Goal: Transaction & Acquisition: Purchase product/service

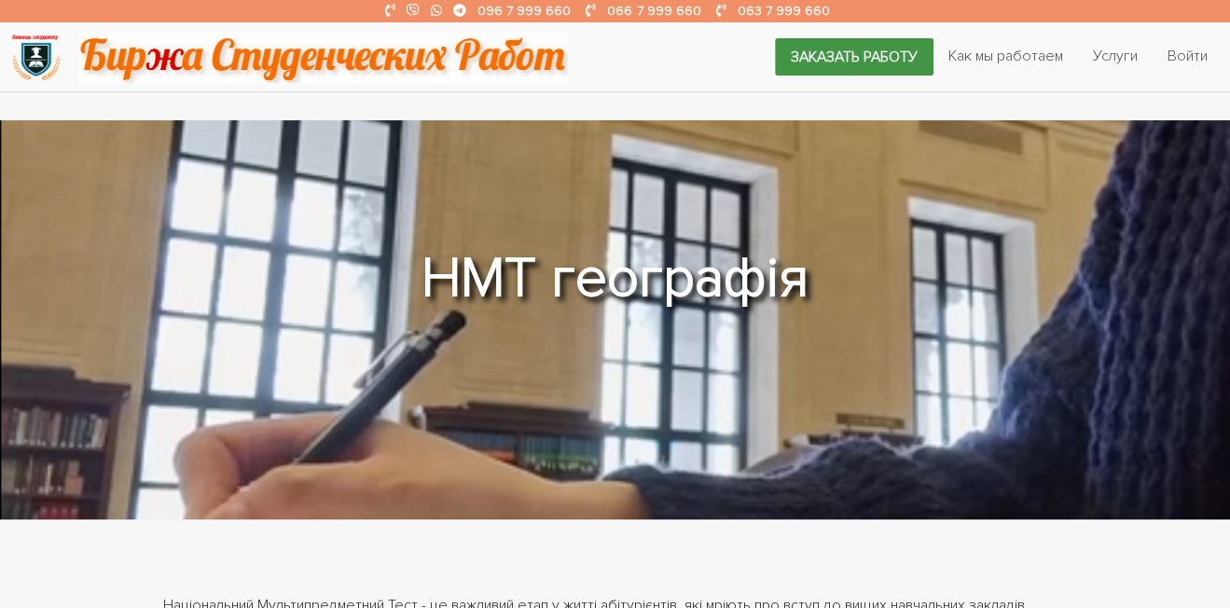
click at [832, 52] on link "Заказать работу" at bounding box center [854, 56] width 159 height 37
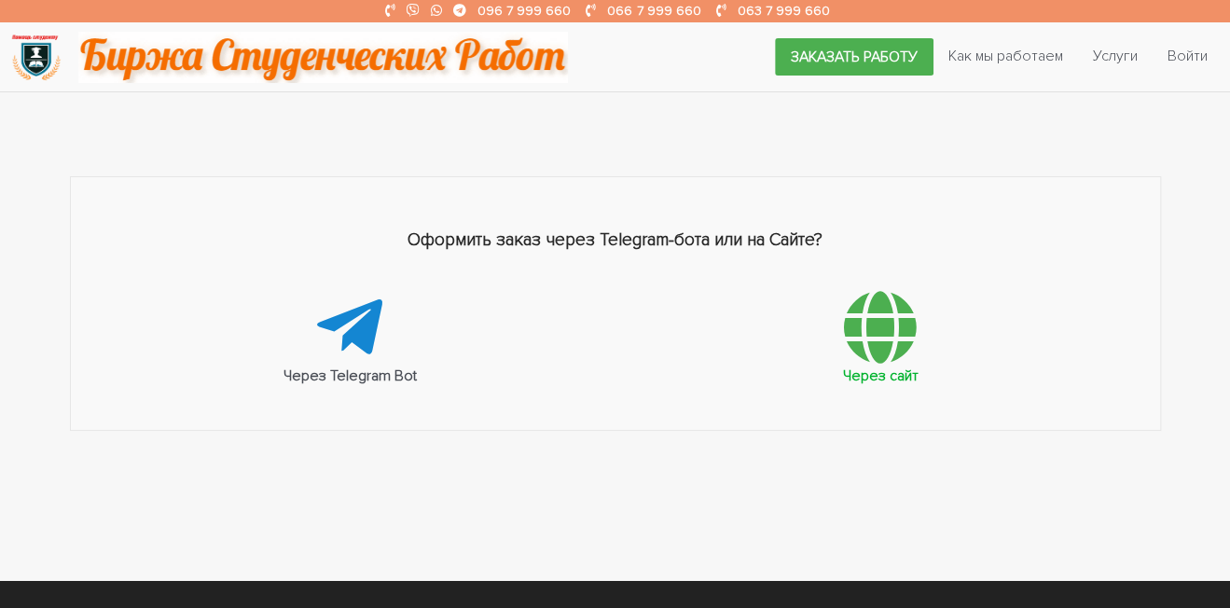
click at [880, 332] on icon at bounding box center [880, 327] width 73 height 75
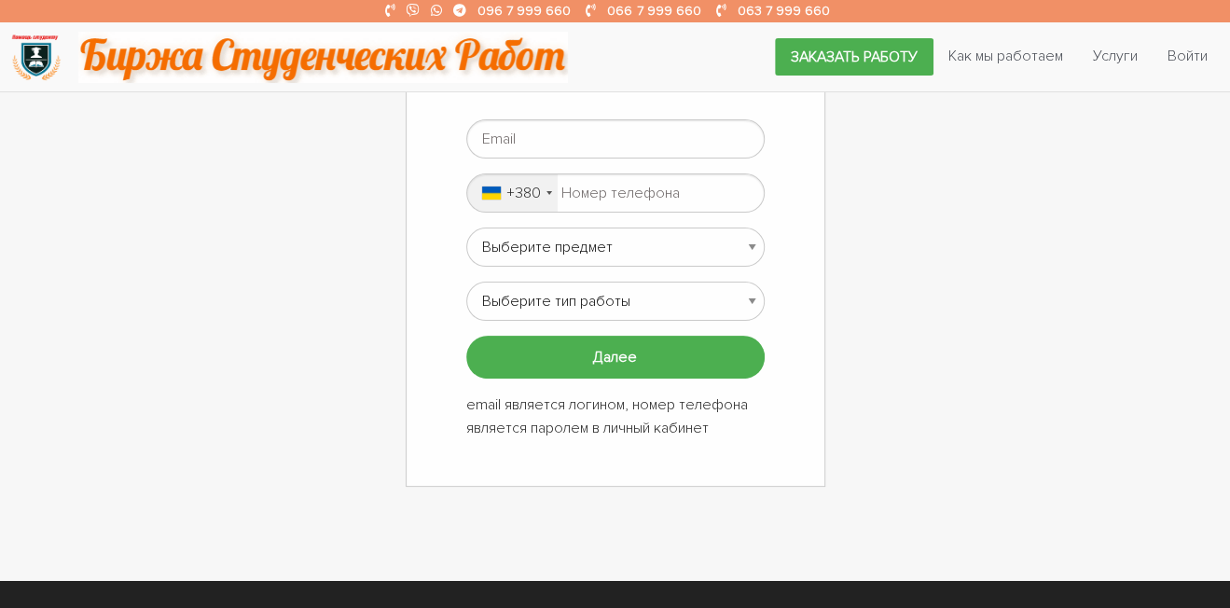
scroll to position [93, 0]
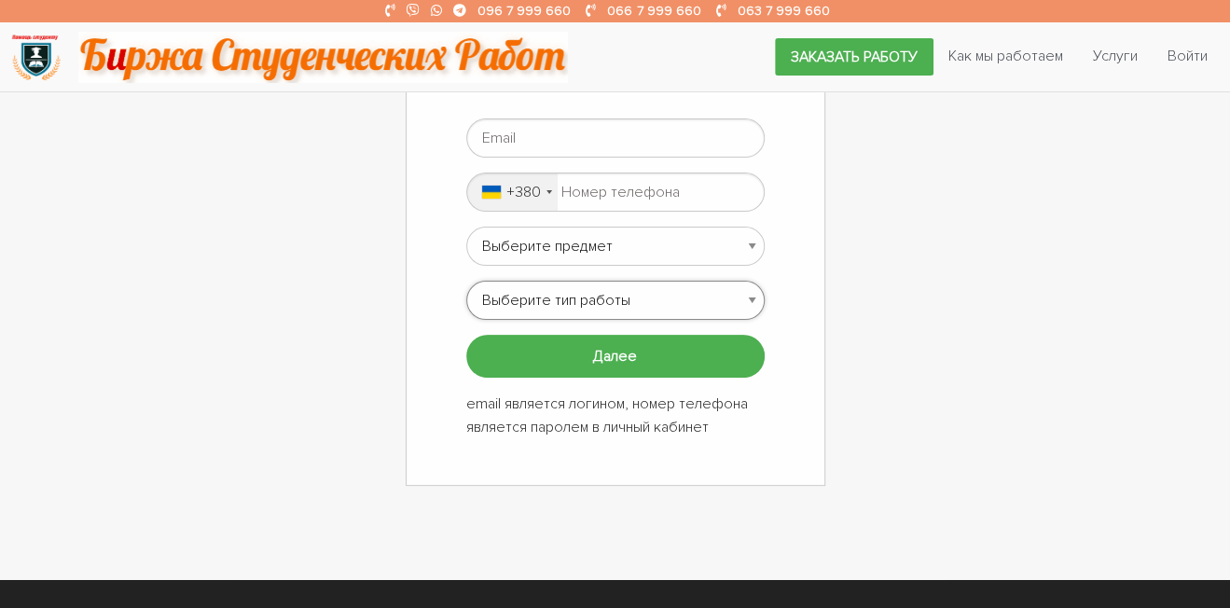
click at [621, 282] on select "Выберите тип работы Аннотация Бакалаврская Диплом Доклад Доработка работы Друго…" at bounding box center [615, 300] width 298 height 39
click at [899, 253] on div "Заполните форму +380 Ukraine (Україна) +380 Russia (Россия) +7 Poland (Polska) …" at bounding box center [615, 256] width 1119 height 459
click at [738, 229] on select "Выберите предмет АПП (Автоматизация производственных процессов) Административно…" at bounding box center [615, 246] width 298 height 39
click at [815, 168] on div "Заполните форму +380 Ukraine (Україна) +380 Russia (Россия) +7 Poland (Polska) …" at bounding box center [616, 256] width 420 height 459
click at [1111, 70] on link "Услуги" at bounding box center [1115, 55] width 75 height 35
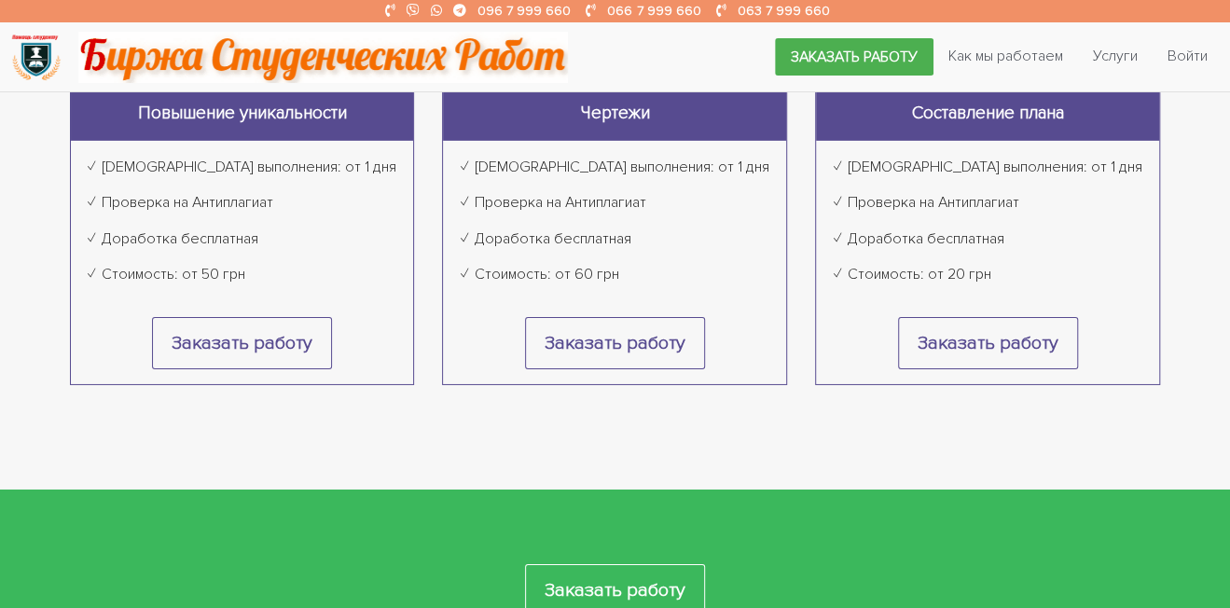
scroll to position [3046, 0]
click at [1024, 48] on link "Как мы работаем" at bounding box center [1006, 55] width 145 height 35
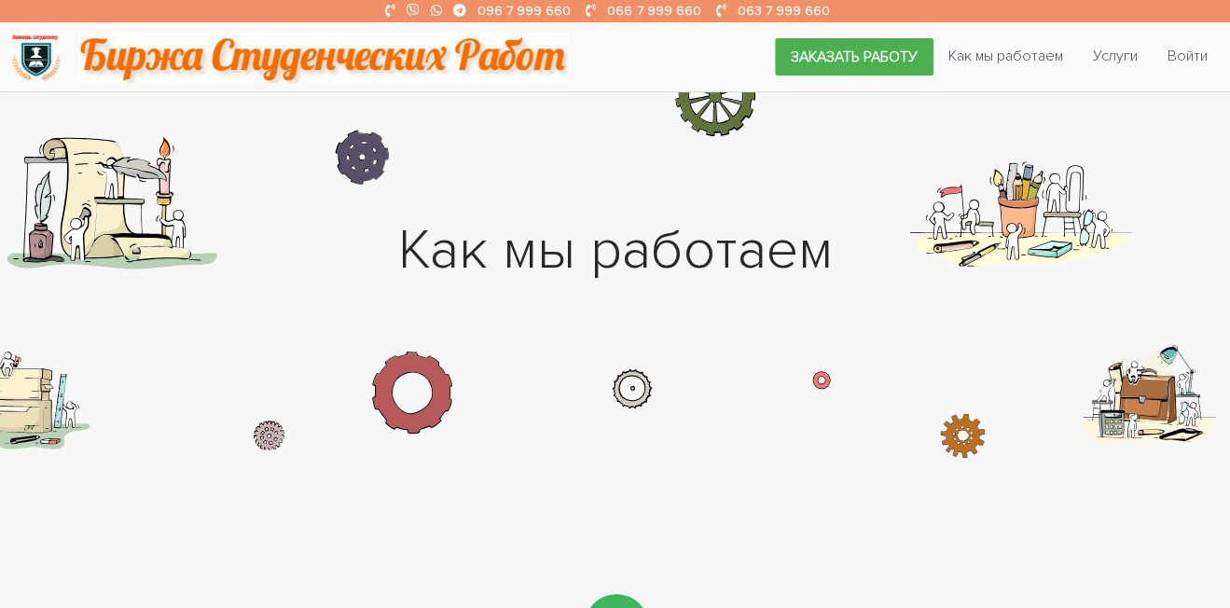
click at [1170, 400] on section "Как мы работаем" at bounding box center [615, 291] width 1230 height 399
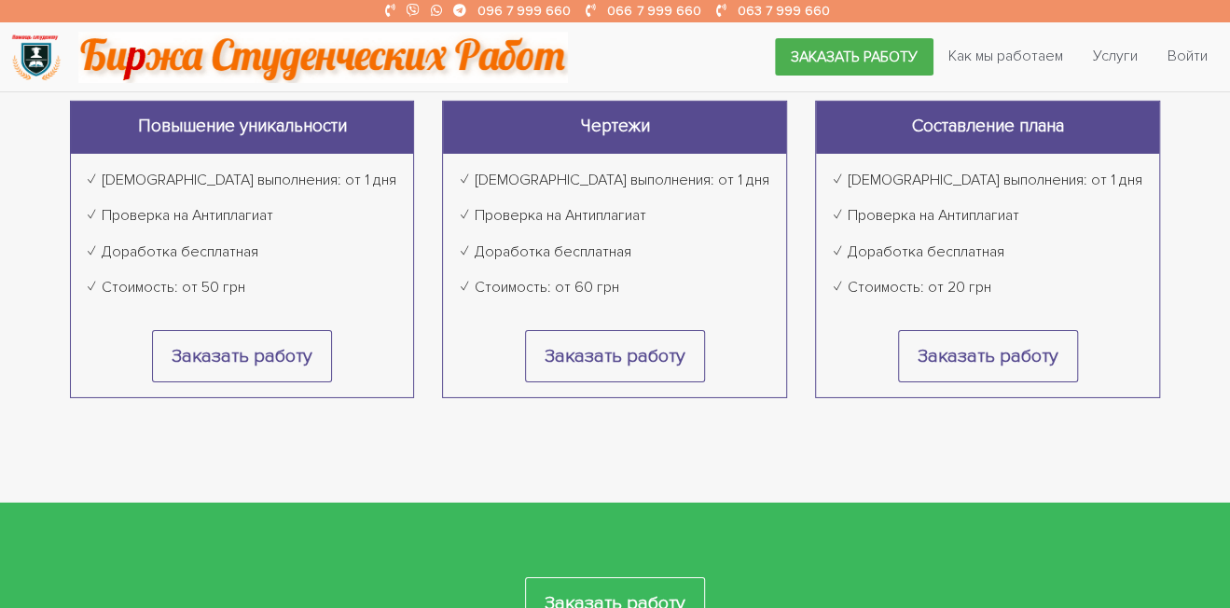
scroll to position [3033, 0]
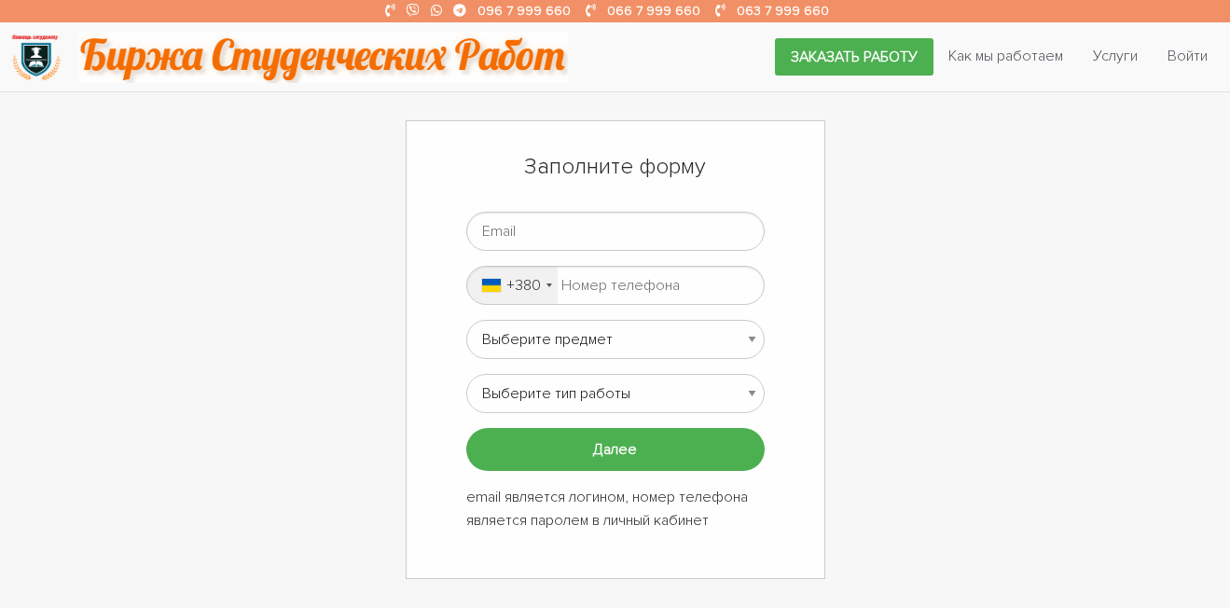
scroll to position [93, 0]
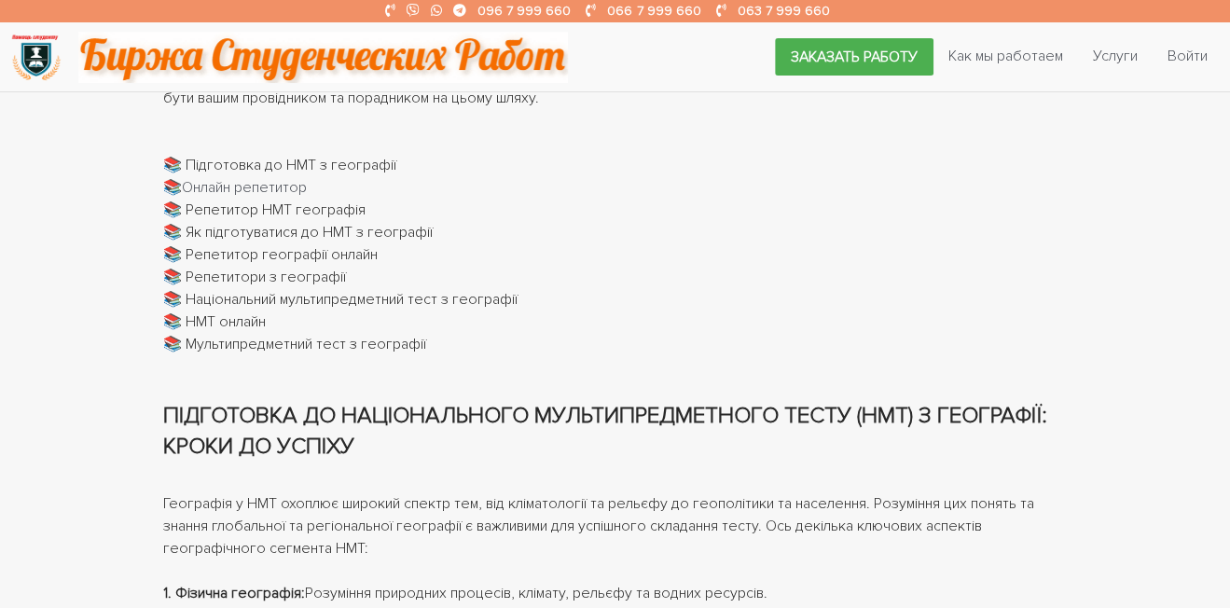
scroll to position [575, 0]
click at [358, 158] on div "📚 Підготовка до НМТ з географії" at bounding box center [615, 165] width 905 height 22
click at [279, 179] on link "Онлайн репетитор" at bounding box center [244, 187] width 125 height 19
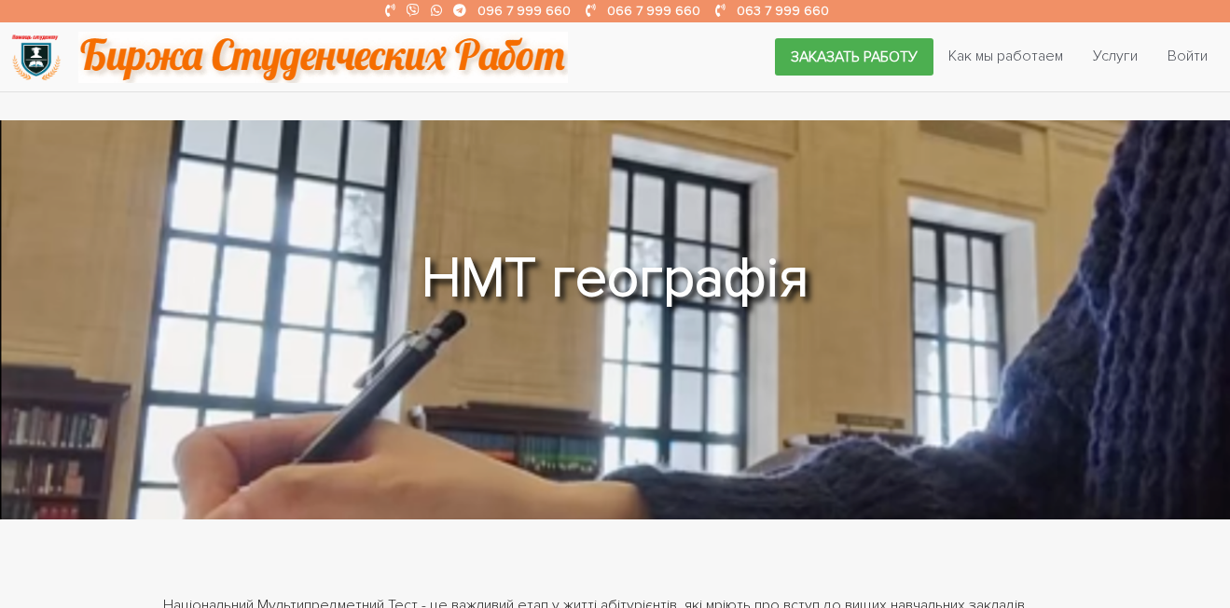
scroll to position [575, 0]
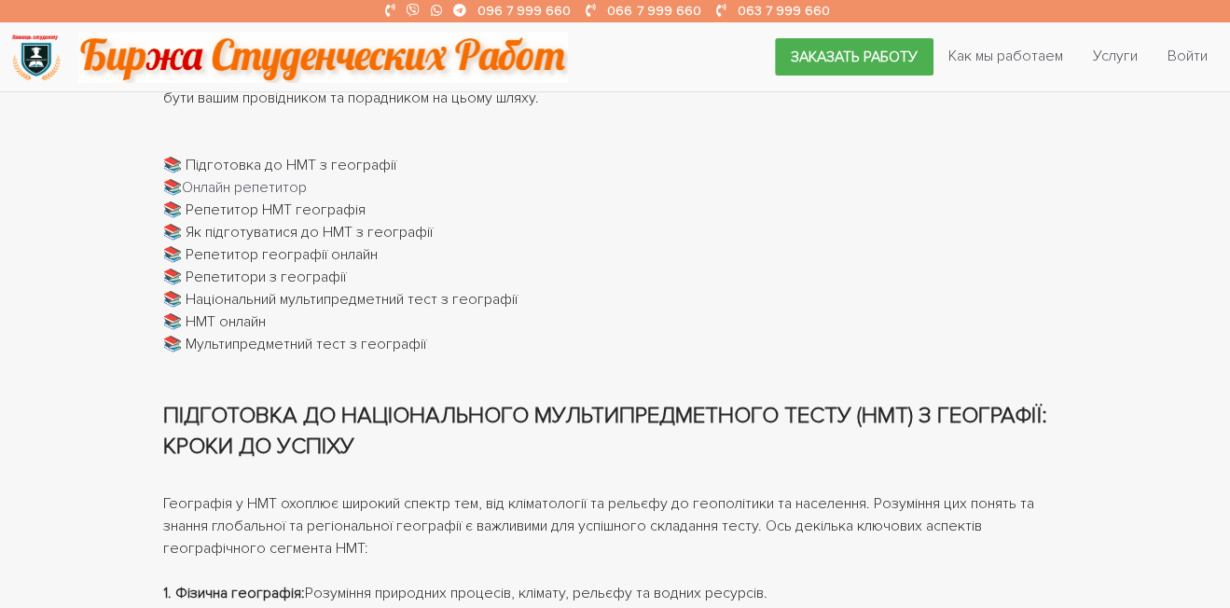
click at [336, 166] on div "📚 Підготовка до НМТ з географії" at bounding box center [615, 165] width 905 height 22
click at [339, 167] on div "📚 Підготовка до НМТ з географії" at bounding box center [615, 165] width 905 height 22
click at [294, 156] on div "📚 Підготовка до НМТ з географії" at bounding box center [615, 165] width 905 height 22
click at [201, 159] on div "📚 Підготовка до НМТ з географії" at bounding box center [615, 165] width 905 height 22
click at [173, 151] on div at bounding box center [615, 143] width 905 height 22
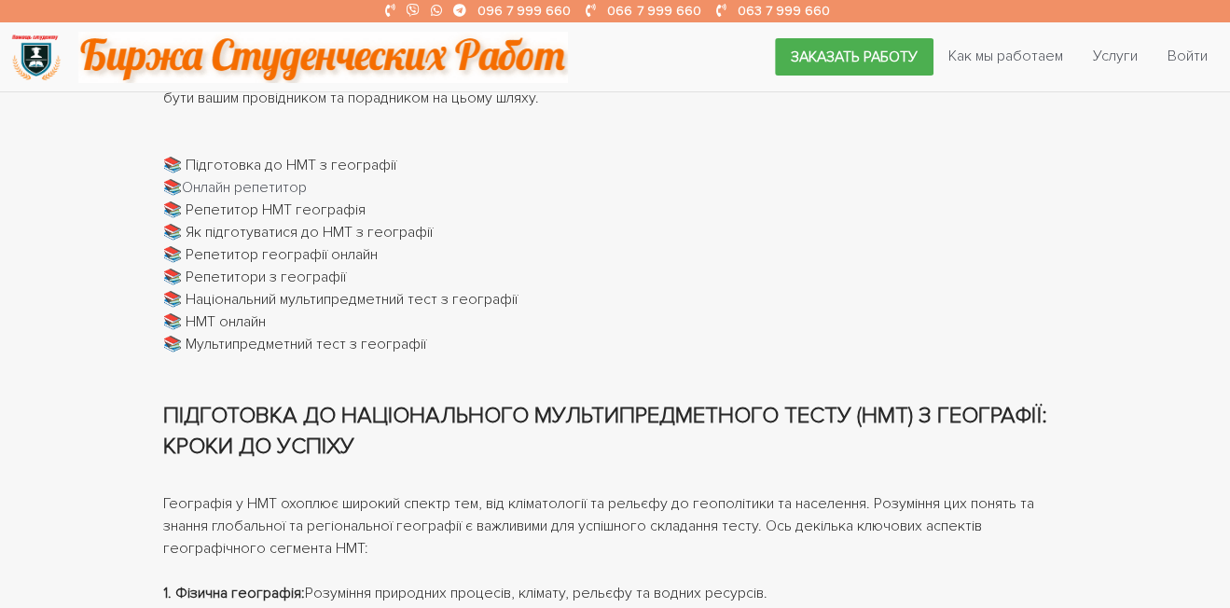
click at [175, 154] on div "📚 Підготовка до НМТ з географії" at bounding box center [615, 165] width 905 height 22
click at [244, 210] on div "📚 Репетитор НМТ географія" at bounding box center [615, 210] width 905 height 22
click at [325, 209] on div "📚 Репетитор НМТ географія" at bounding box center [615, 210] width 905 height 22
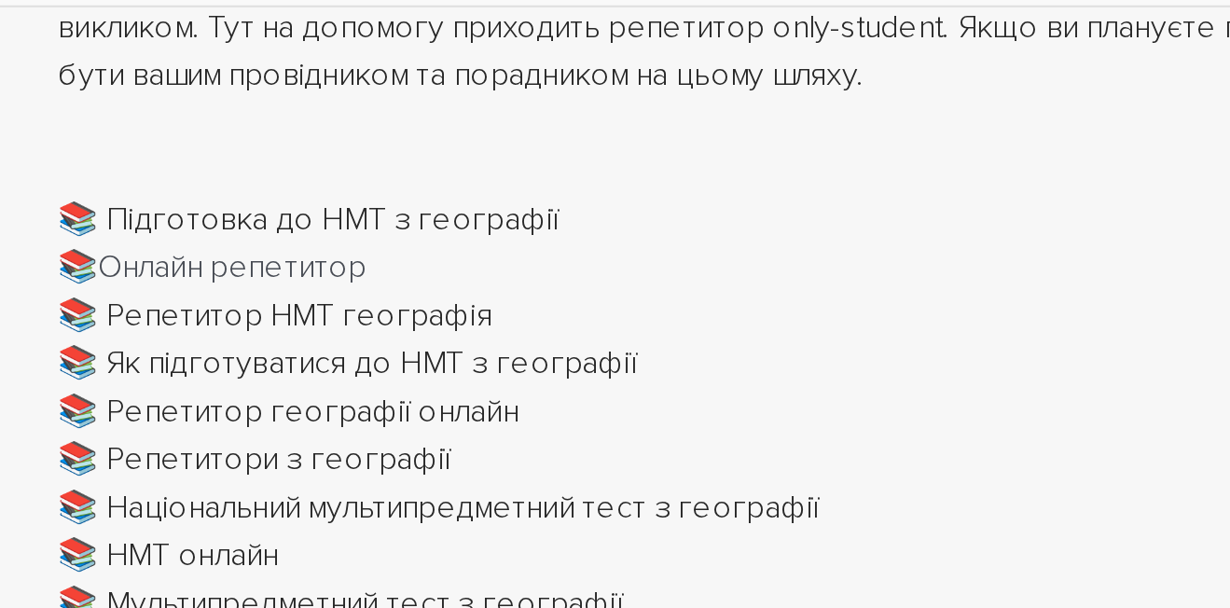
scroll to position [548, 0]
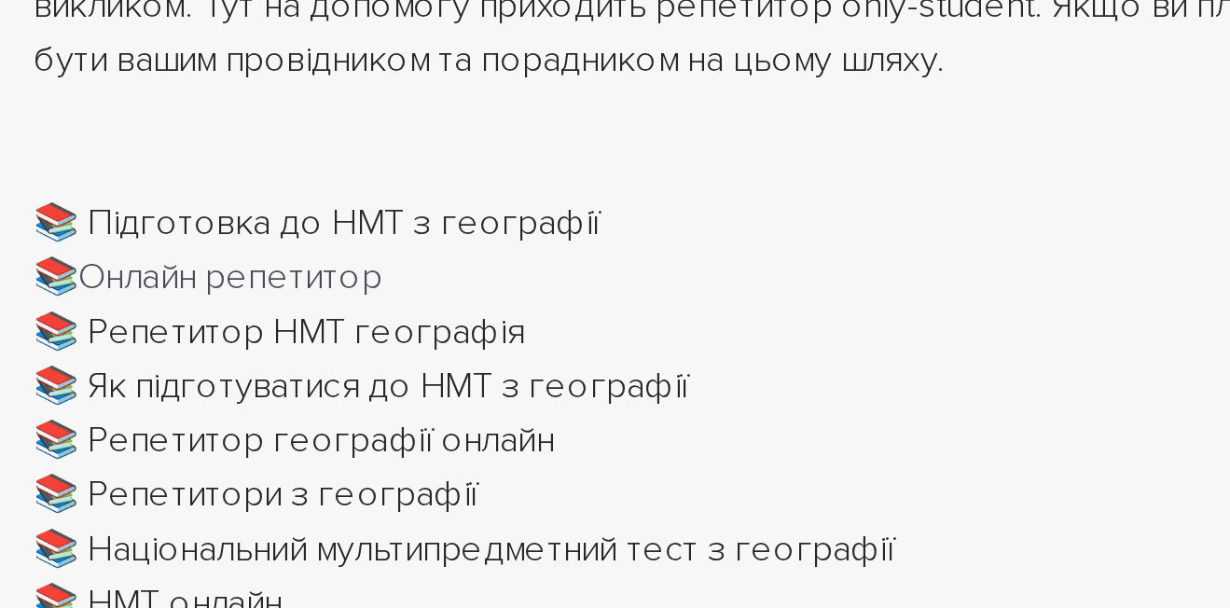
click at [225, 194] on div "📚 Підготовка до НМТ з географії" at bounding box center [615, 191] width 905 height 22
click at [245, 188] on div "📚 Підготовка до НМТ з географії" at bounding box center [615, 191] width 905 height 22
click at [250, 188] on div "📚 Підготовка до НМТ з географії" at bounding box center [615, 191] width 905 height 22
click at [366, 190] on div "📚 Підготовка до НМТ з географії" at bounding box center [615, 191] width 905 height 22
click at [364, 196] on div "📚 Підготовка до НМТ з географії" at bounding box center [615, 191] width 905 height 22
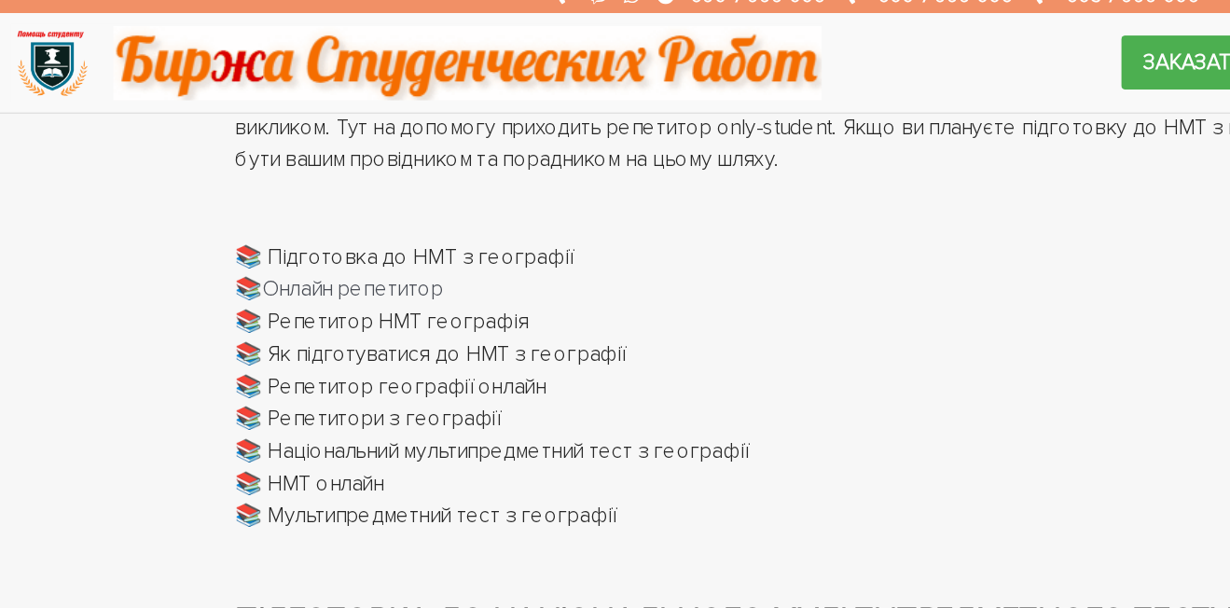
click at [171, 186] on div "📚 Підготовка до НМТ з географії" at bounding box center [615, 191] width 905 height 22
click at [172, 209] on div "📚 Онлайн репетитор" at bounding box center [615, 213] width 905 height 22
click at [196, 222] on link "Онлайн репетитор" at bounding box center [244, 213] width 125 height 19
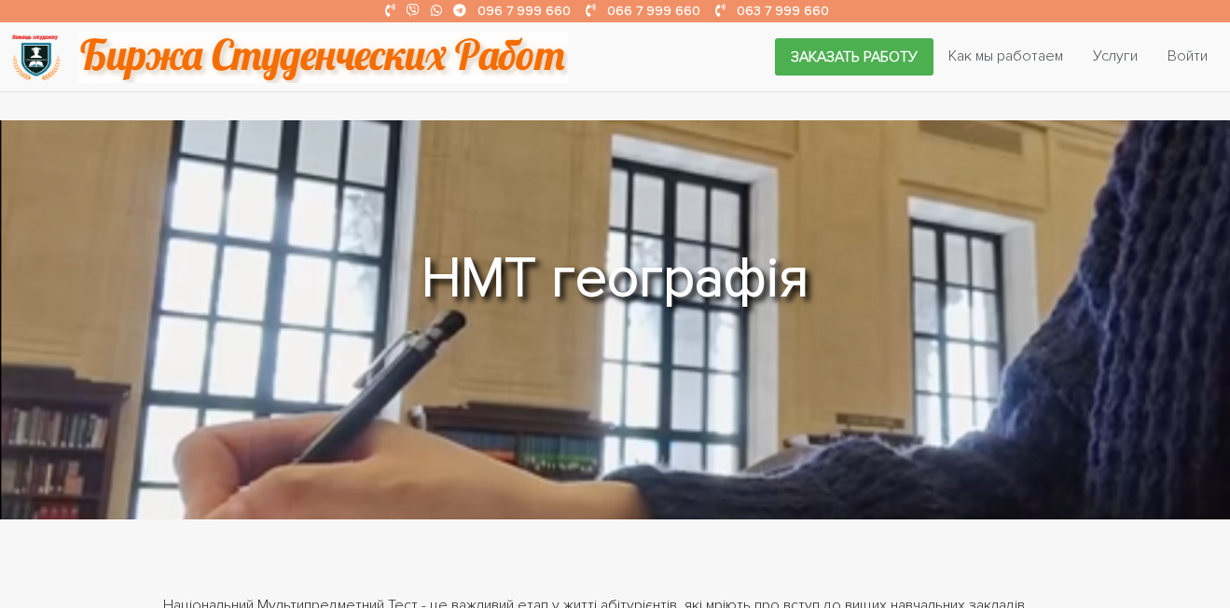
scroll to position [548, 0]
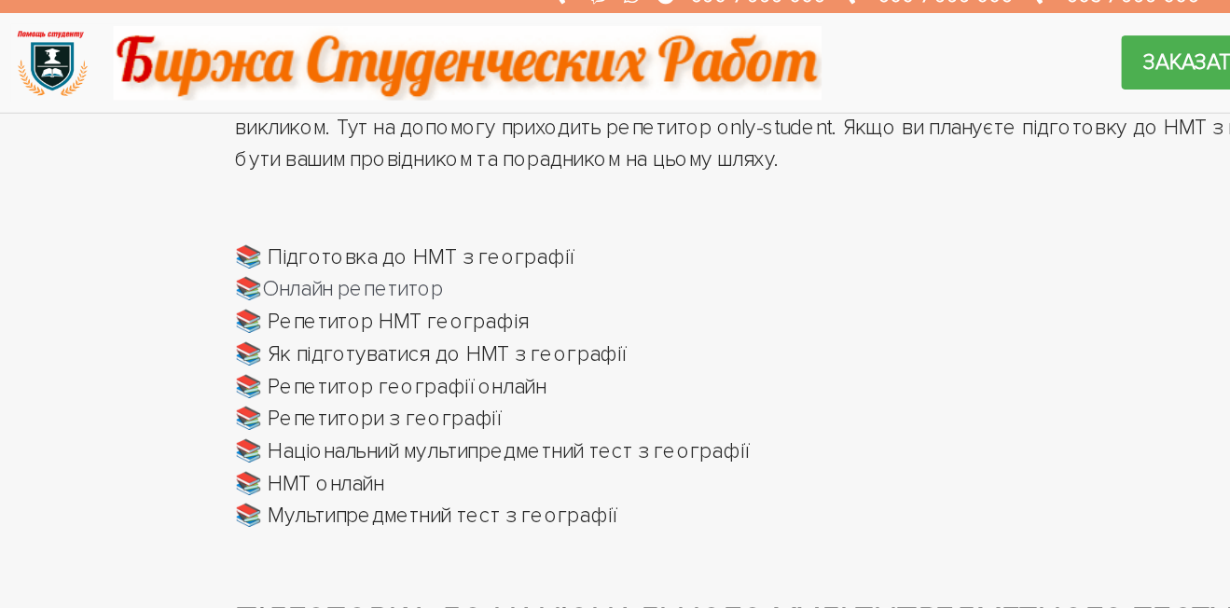
click at [265, 239] on div "📚 Репетитор НМТ географія" at bounding box center [615, 236] width 905 height 22
click at [269, 258] on div "📚 Як підготуватися до НМТ з географії" at bounding box center [615, 258] width 905 height 22
click at [256, 284] on div "📚 Репетитор географії онлайн" at bounding box center [615, 281] width 905 height 22
click at [247, 300] on div "📚 Репетитори з географії" at bounding box center [615, 303] width 905 height 22
click at [242, 321] on div "📚 Національний мультипредметний тест з географії" at bounding box center [615, 325] width 905 height 22
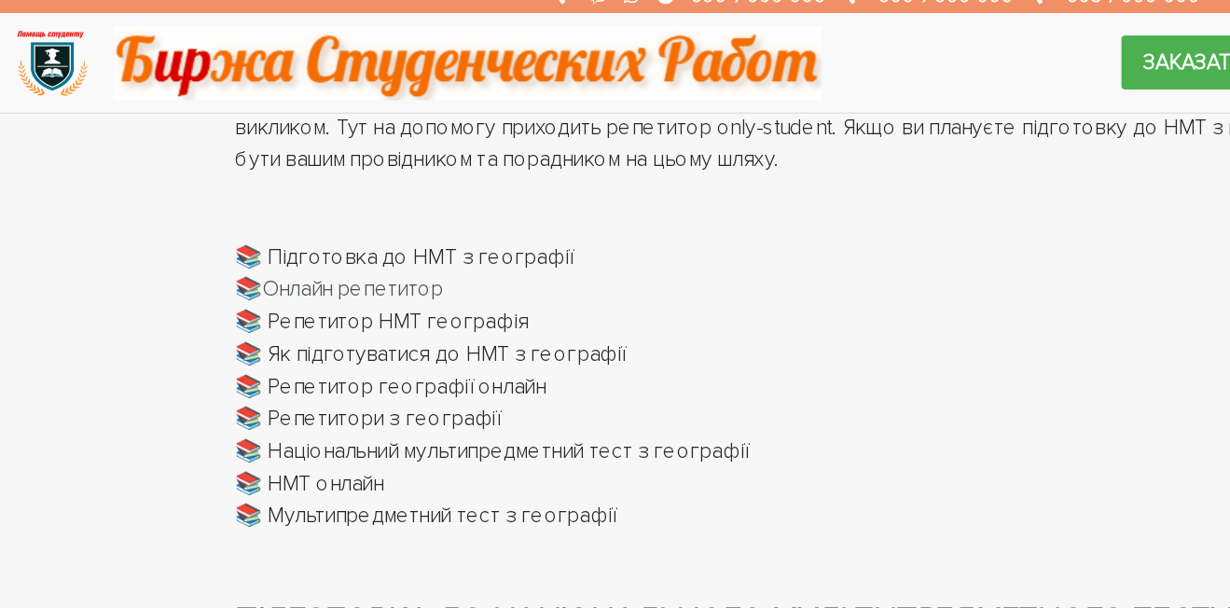
click at [247, 337] on div "📚 НМТ онлайн" at bounding box center [615, 348] width 905 height 22
click at [250, 353] on div "📚 НМТ онлайн" at bounding box center [615, 348] width 905 height 22
click at [248, 375] on div "📚 Мультипредметний тест з географії" at bounding box center [615, 370] width 905 height 22
click at [328, 190] on div "📚 Підготовка до НМТ з географії" at bounding box center [615, 191] width 905 height 22
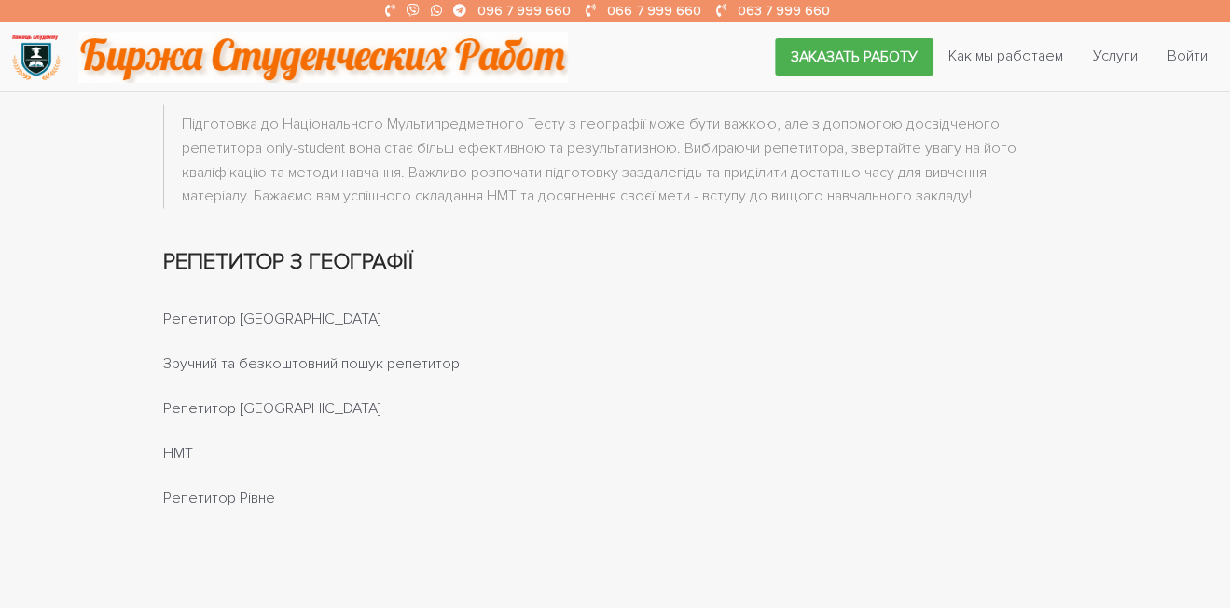
scroll to position [1698, 0]
click at [234, 414] on link "Репетитор Одеса" at bounding box center [272, 404] width 218 height 19
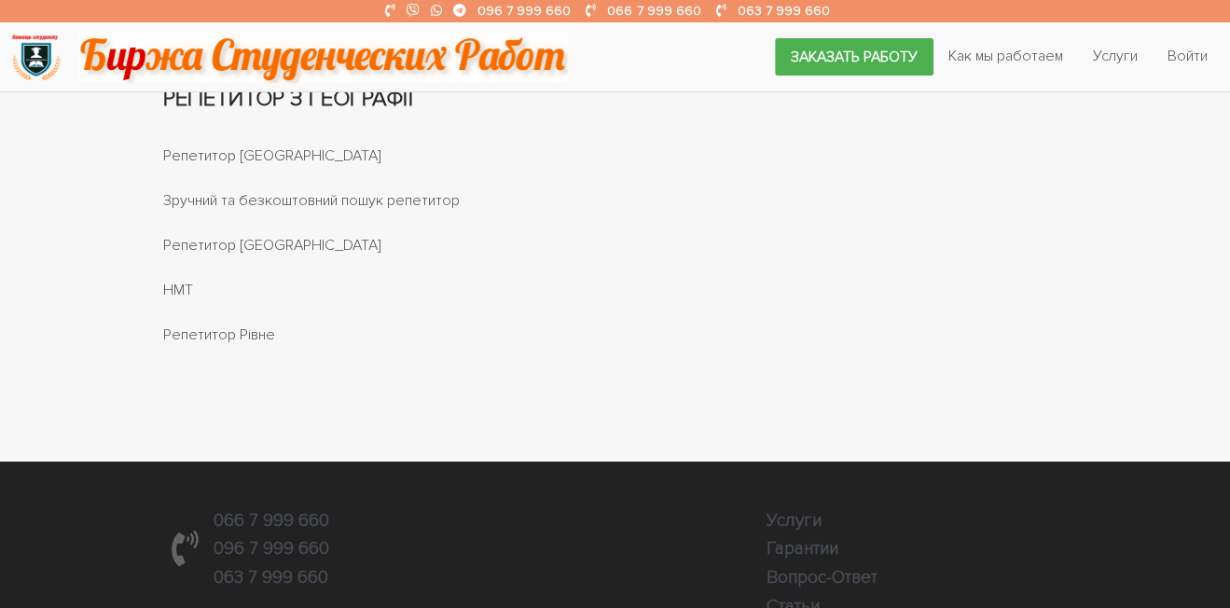
scroll to position [1858, 0]
click at [173, 299] on link "НМТ" at bounding box center [178, 290] width 30 height 19
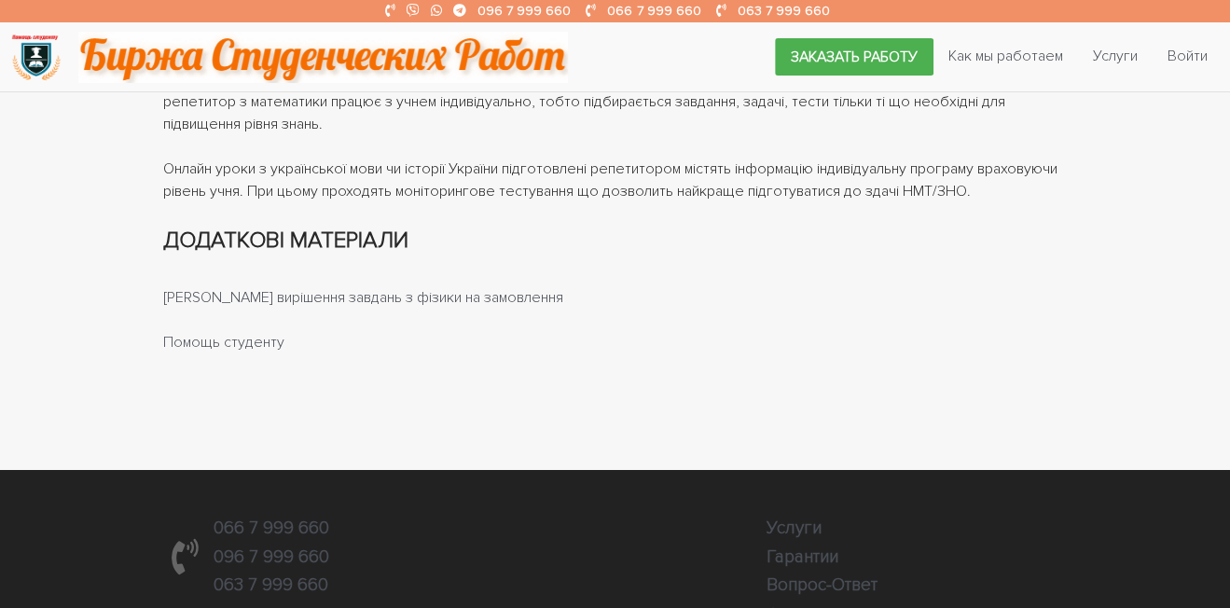
scroll to position [1257, 0]
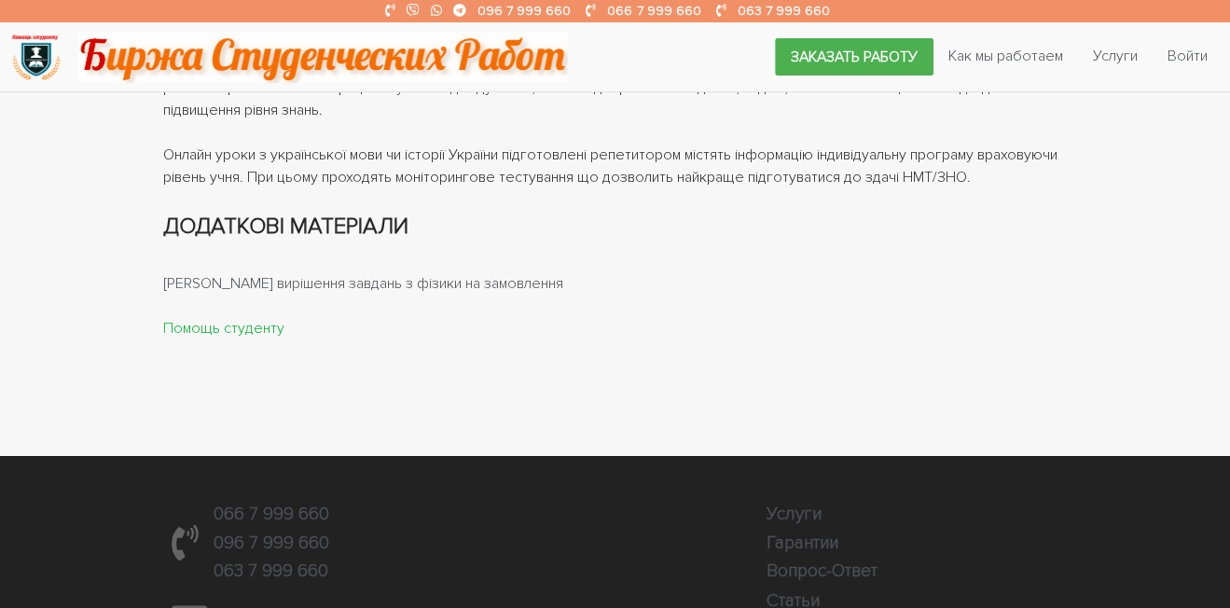
click at [243, 327] on link "Помощь студенту" at bounding box center [223, 328] width 121 height 19
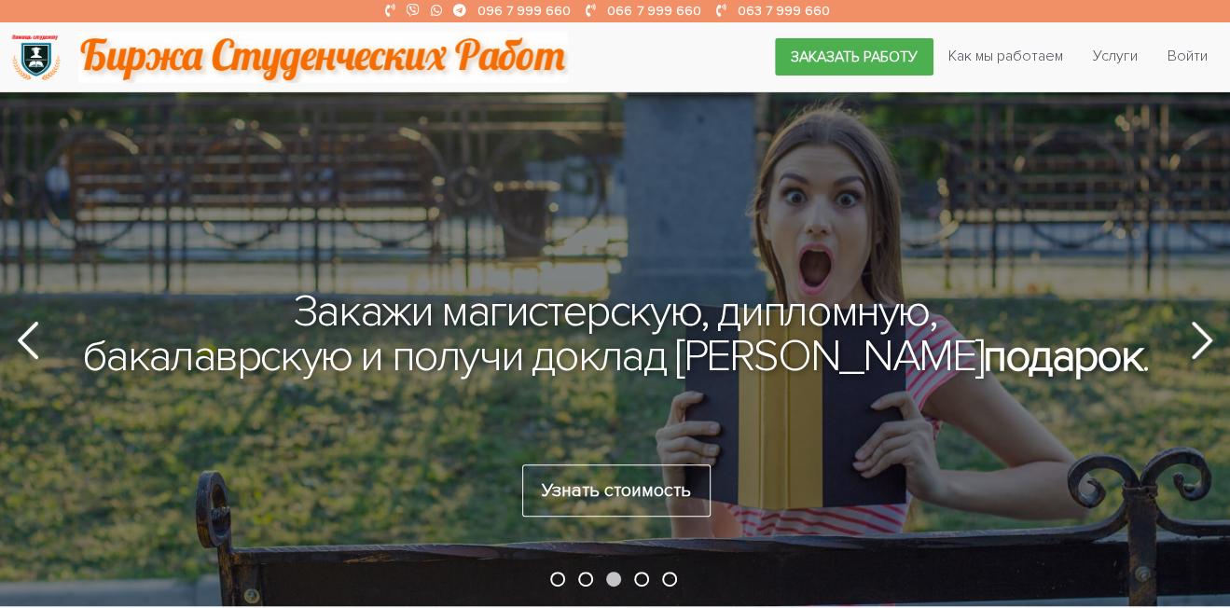
scroll to position [25, 0]
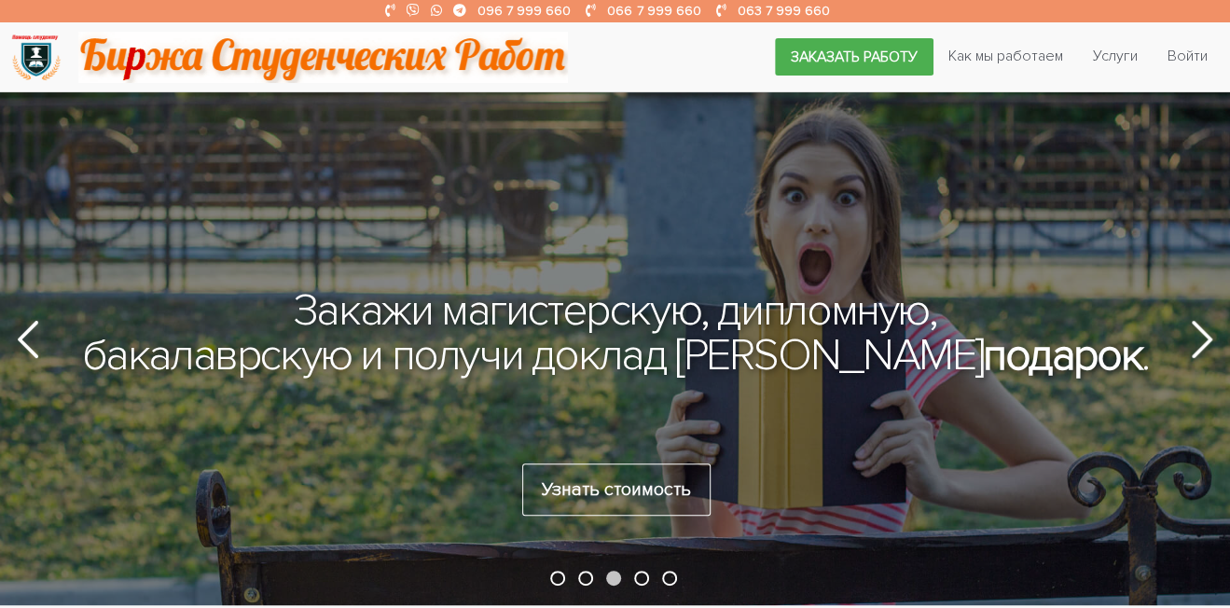
click at [59, 340] on div "Закажи магистерскую, дипломную, бакалаврскую и получи доклад в подарок . Узнать…" at bounding box center [615, 336] width 1230 height 539
click at [22, 338] on icon at bounding box center [28, 339] width 21 height 37
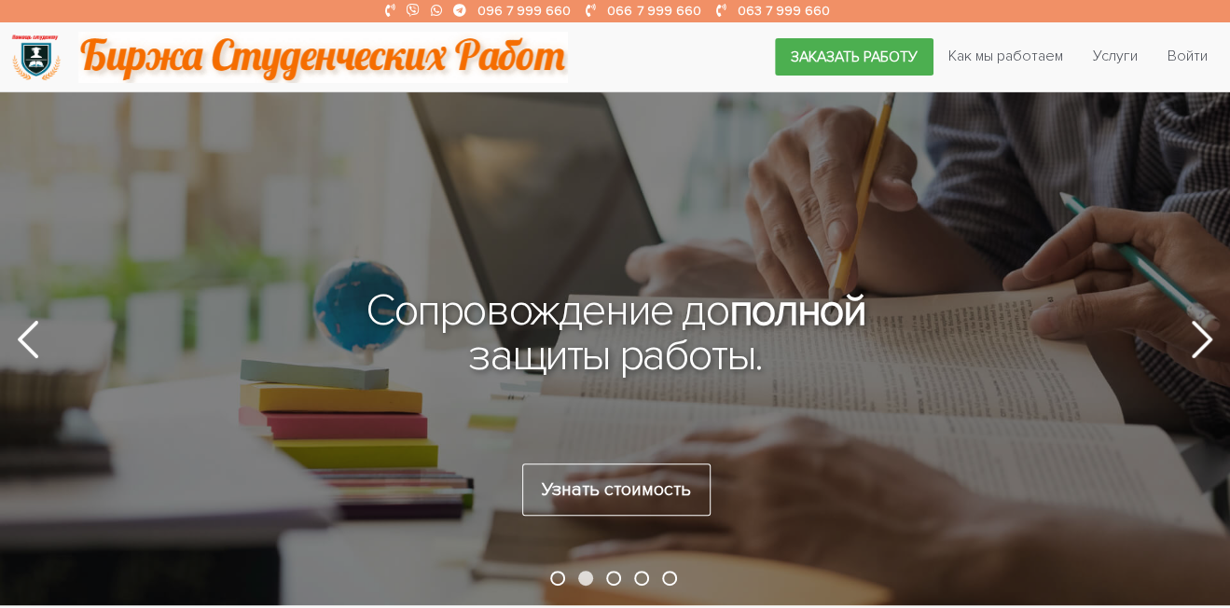
click at [26, 339] on icon at bounding box center [27, 339] width 37 height 37
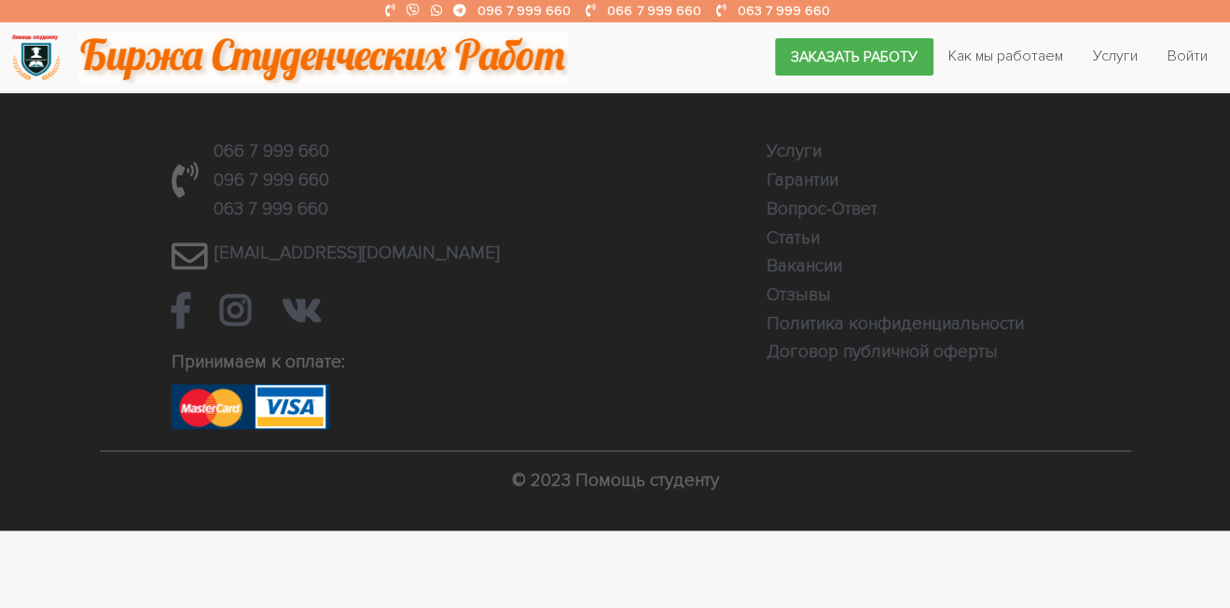
scroll to position [4201, 0]
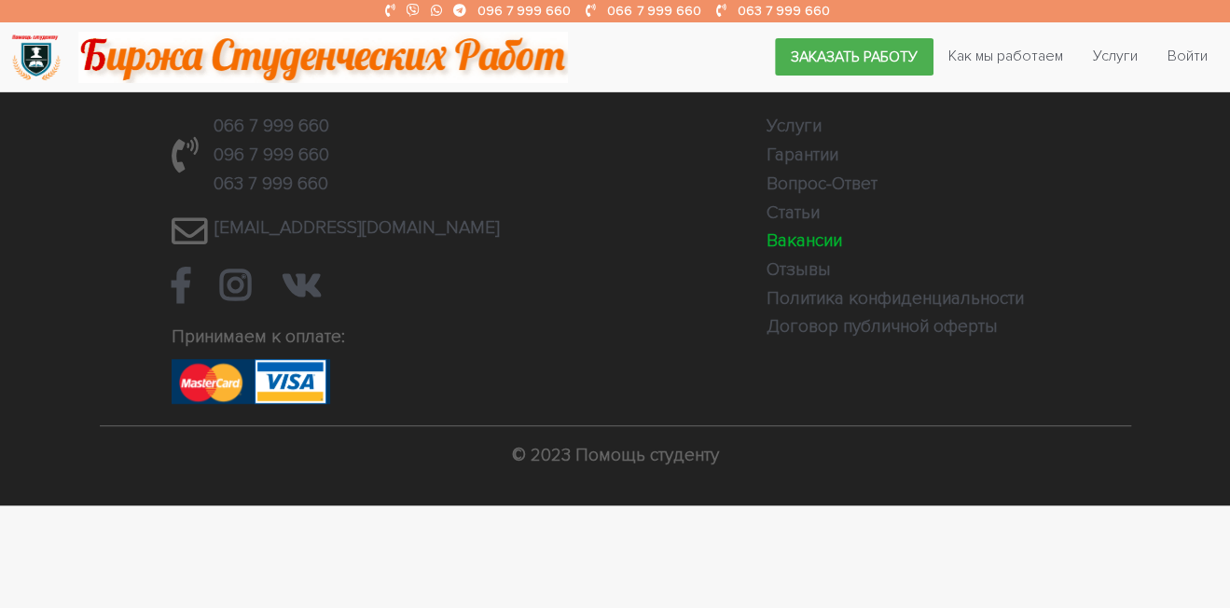
click at [817, 235] on link "Вакансии" at bounding box center [805, 240] width 76 height 22
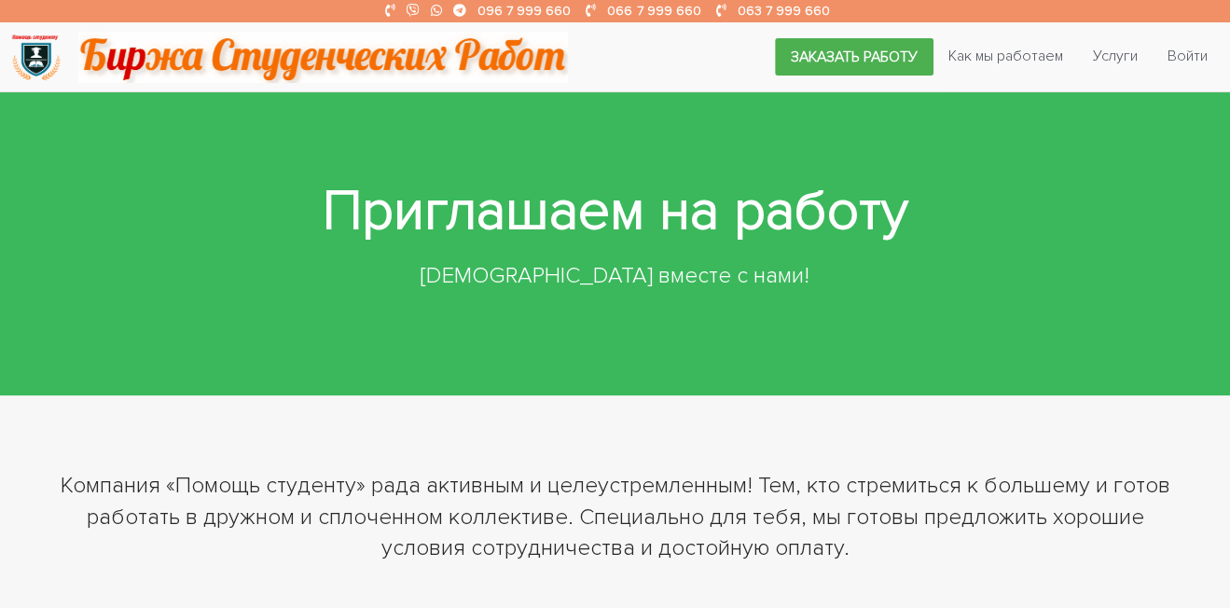
click at [446, 52] on img at bounding box center [323, 57] width 490 height 51
click at [88, 63] on img at bounding box center [323, 57] width 490 height 51
click at [42, 59] on img at bounding box center [35, 57] width 51 height 51
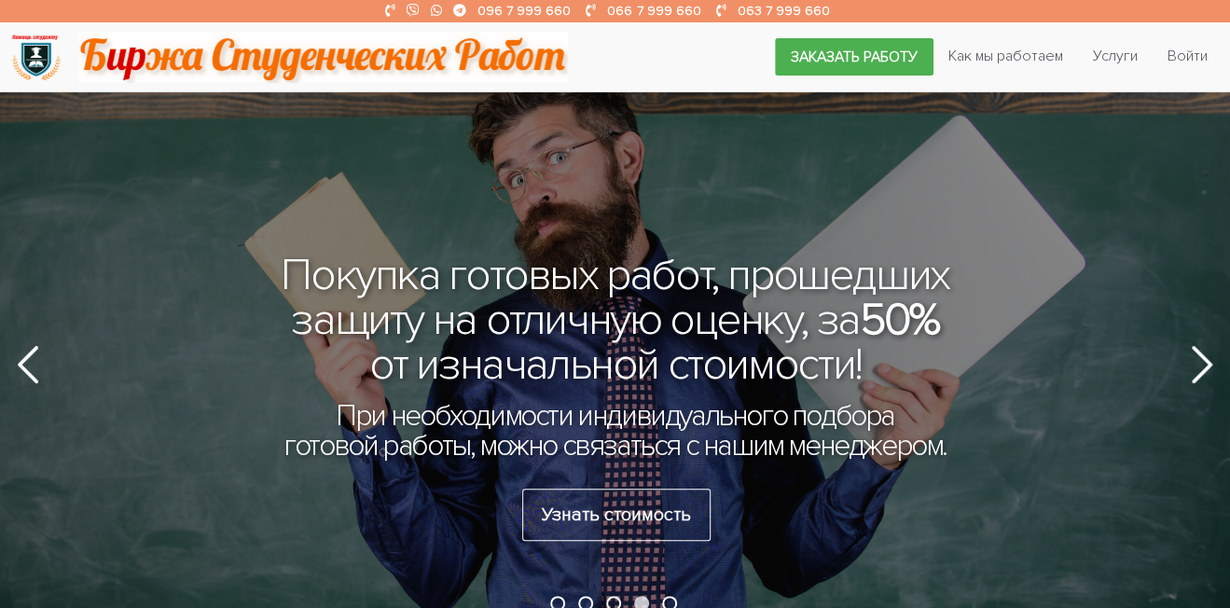
click at [596, 24] on nav "Заказать работу Как мы работаем Услуги Войти" at bounding box center [615, 57] width 1230 height 70
click at [643, 16] on link "066 7 999 660" at bounding box center [653, 11] width 93 height 16
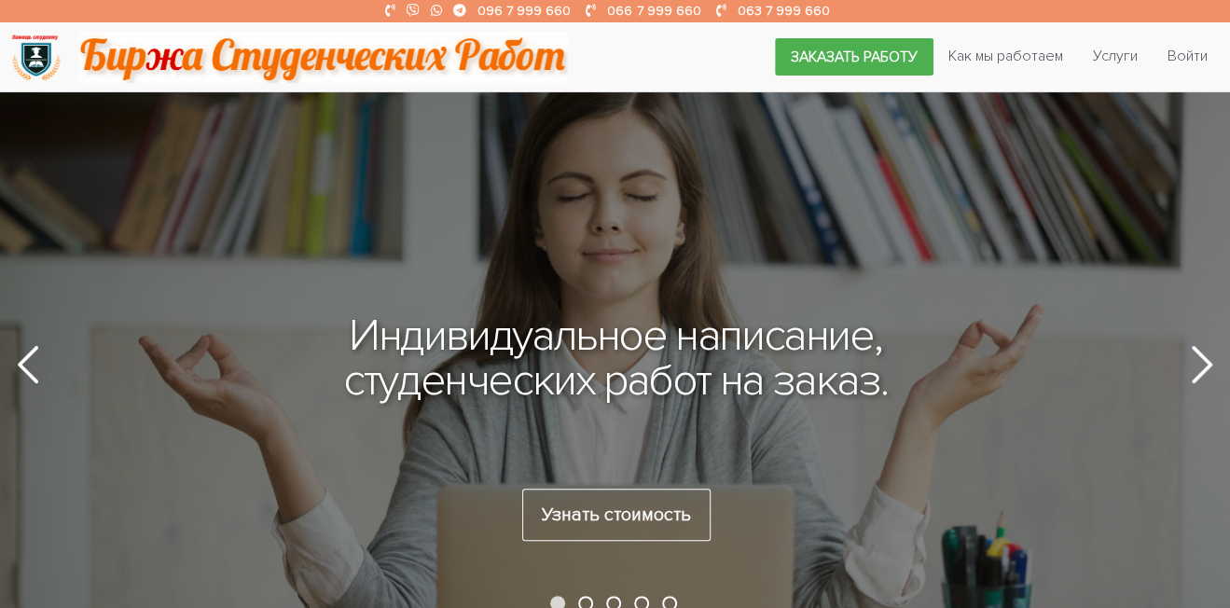
click at [615, 555] on div "Индивидуальное написание, студенческих работ на заказ. Узнать стоимость" at bounding box center [615, 361] width 1230 height 539
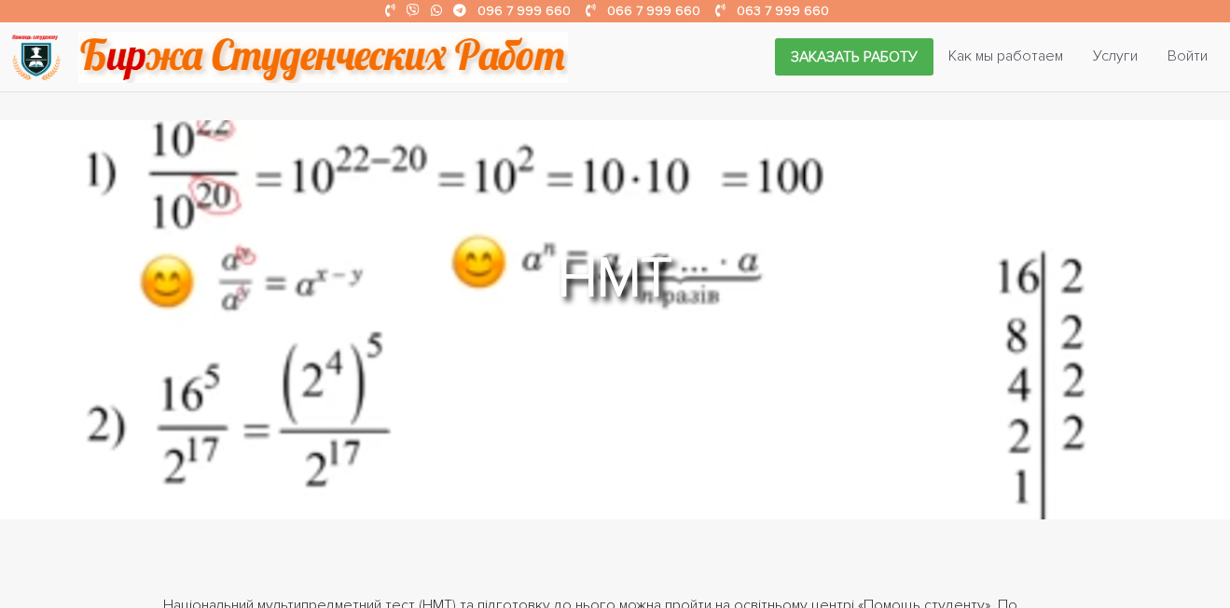
scroll to position [1257, 0]
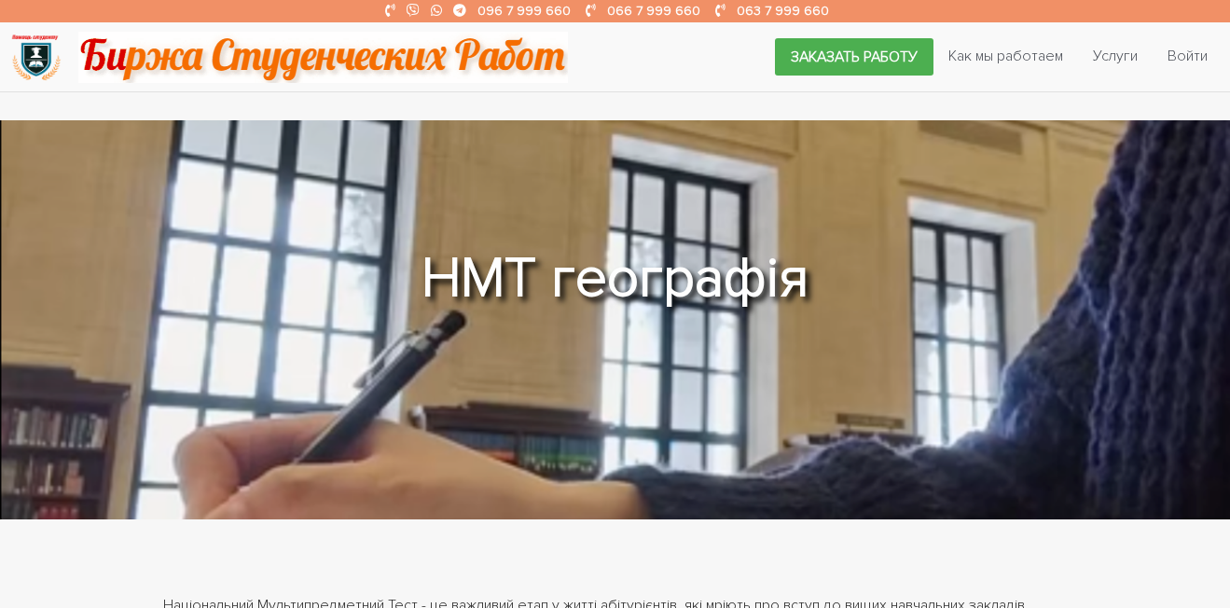
scroll to position [1847, 0]
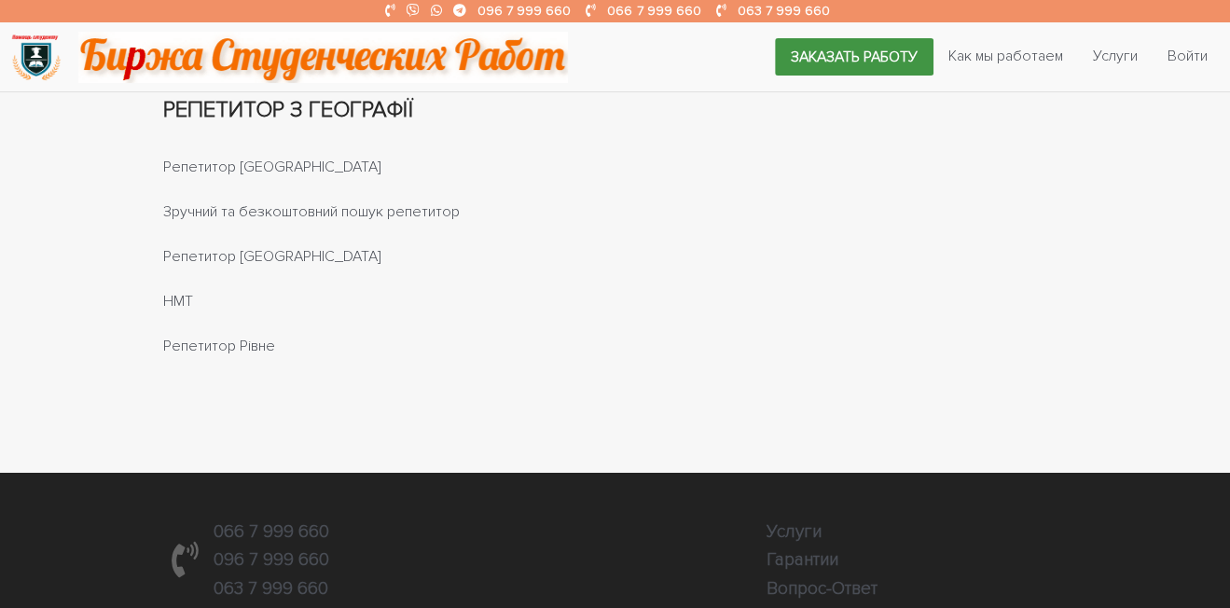
click at [870, 56] on link "Заказать работу" at bounding box center [854, 56] width 159 height 37
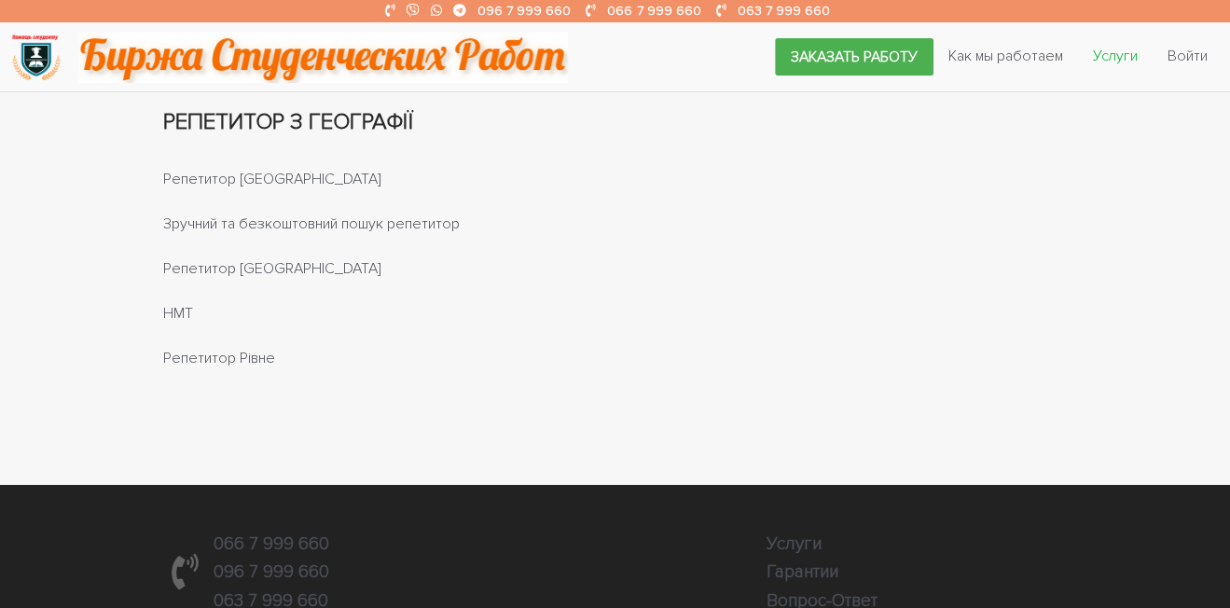
scroll to position [1836, 0]
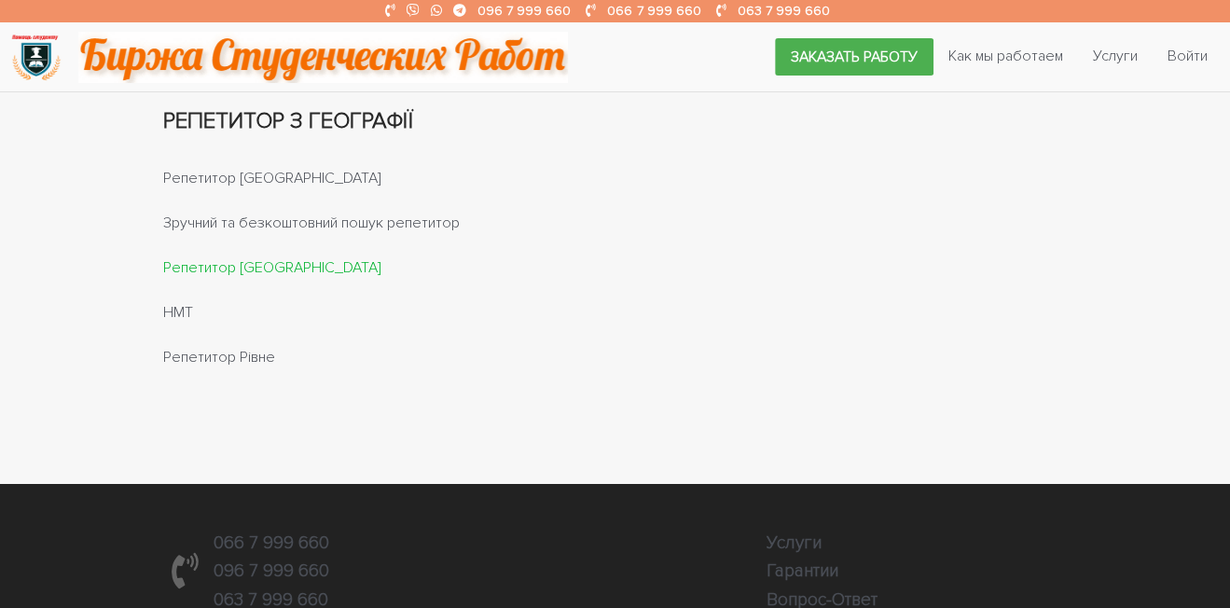
click at [244, 276] on link "Репетитор [GEOGRAPHIC_DATA]" at bounding box center [272, 266] width 218 height 19
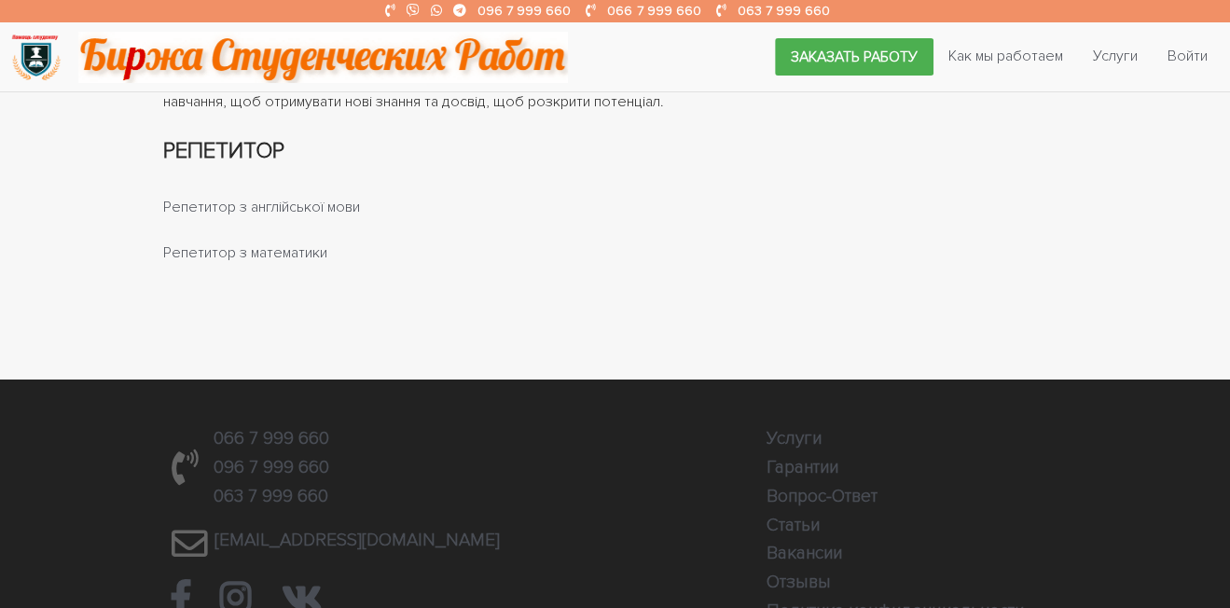
scroll to position [1541, 0]
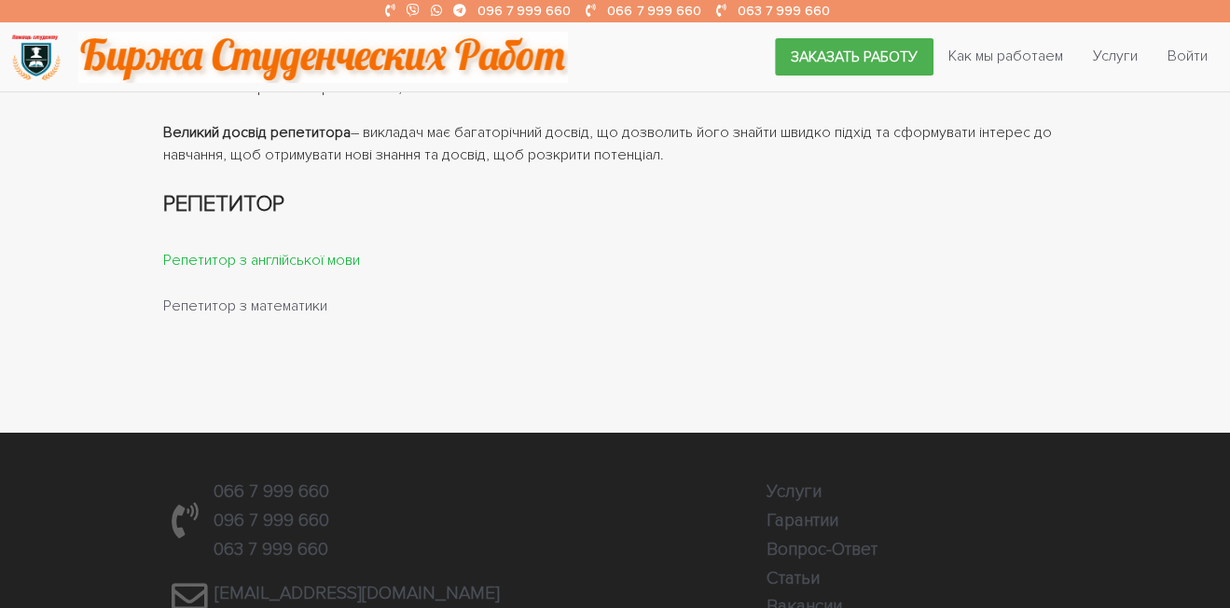
click at [298, 251] on link "Репетитор з англійської мови" at bounding box center [261, 260] width 197 height 19
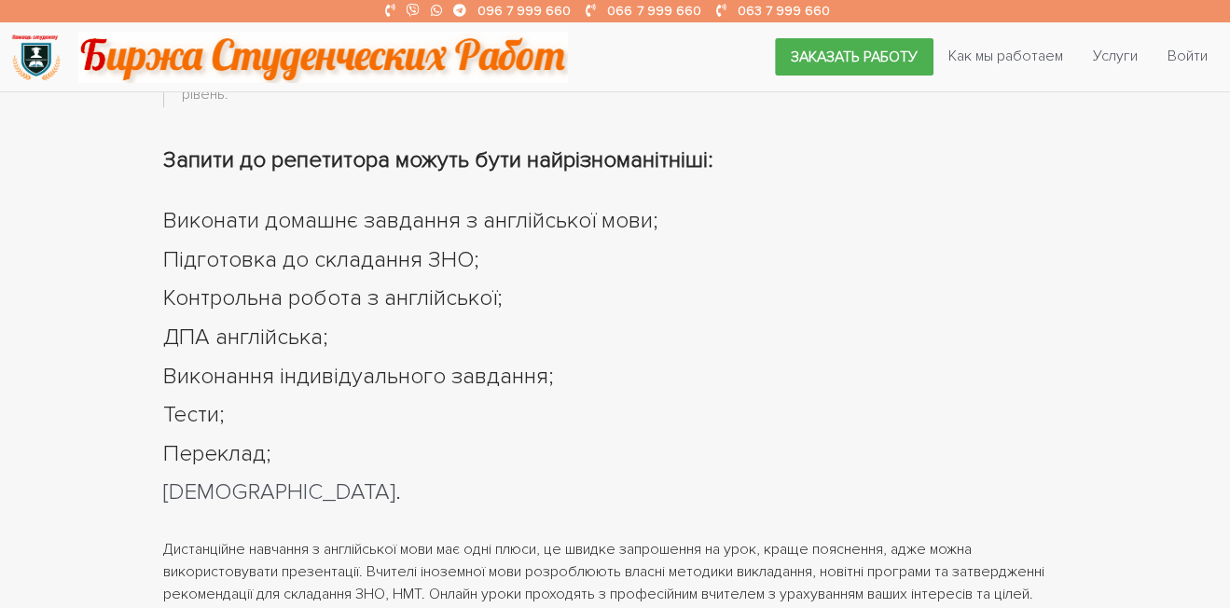
scroll to position [968, 0]
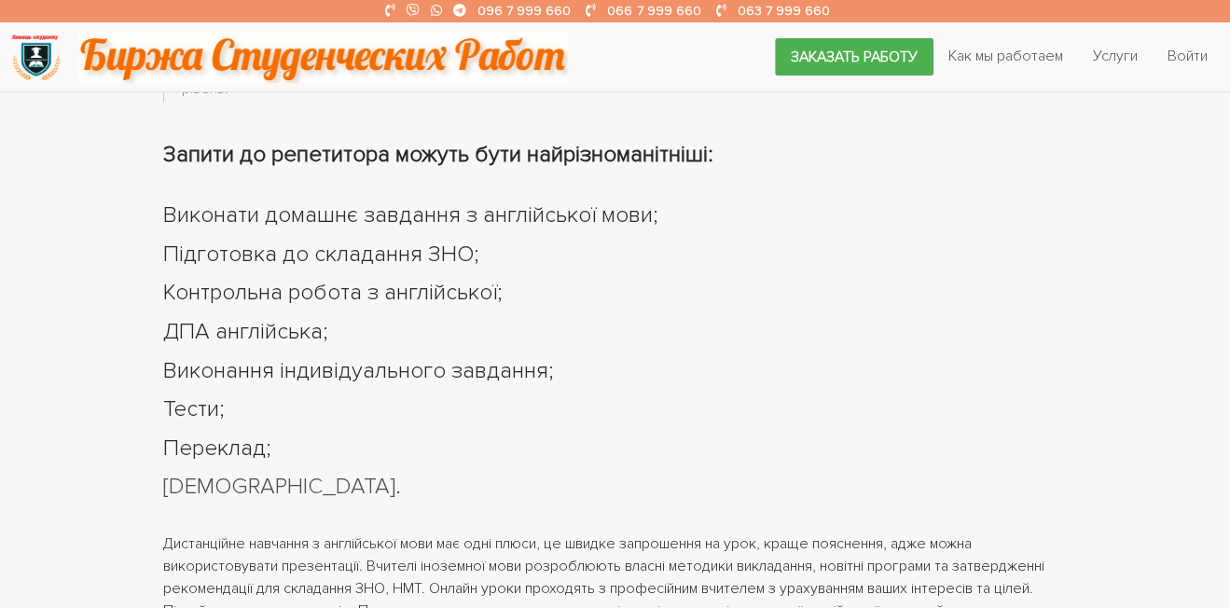
click at [603, 196] on div at bounding box center [615, 188] width 905 height 22
click at [606, 222] on h1 "Виконати домашнє завдання з англійської мови;" at bounding box center [615, 216] width 905 height 32
click at [601, 215] on h1 "Виконати домашнє завдання з англійської мови;" at bounding box center [615, 216] width 905 height 32
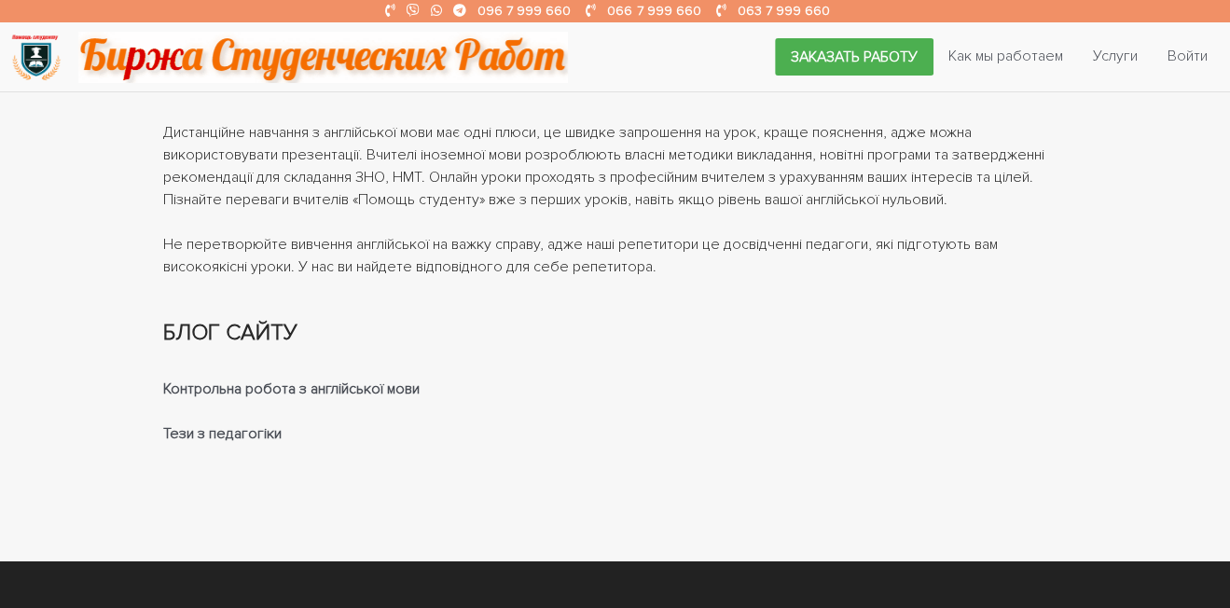
scroll to position [1379, 0]
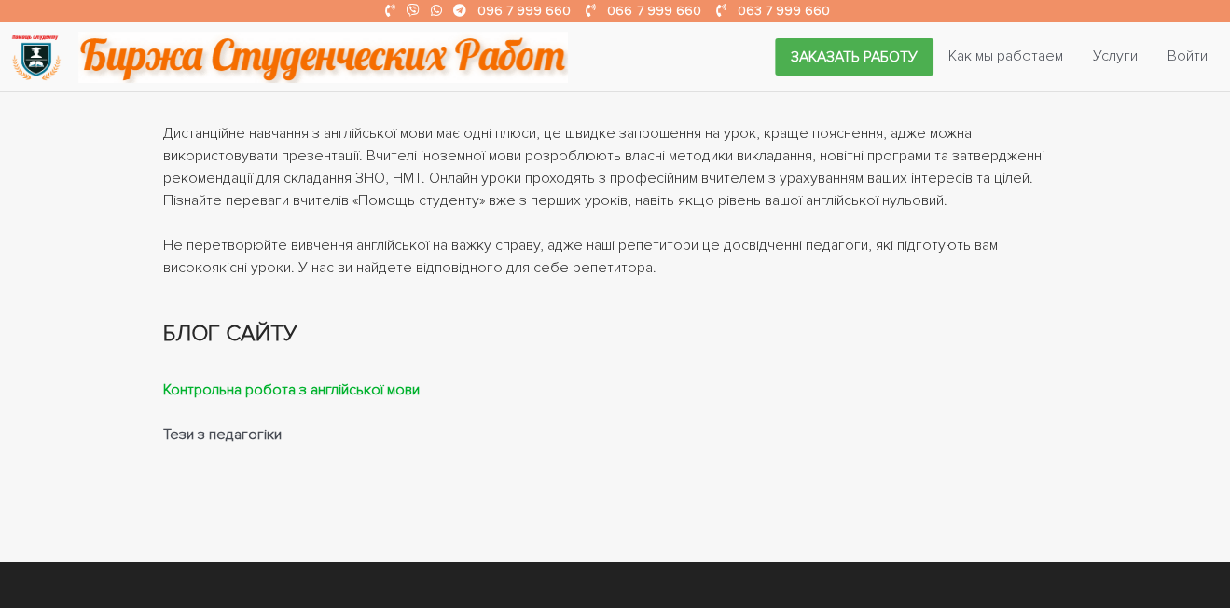
click at [397, 390] on strong "Контрольна робота з англійської мови" at bounding box center [291, 390] width 256 height 19
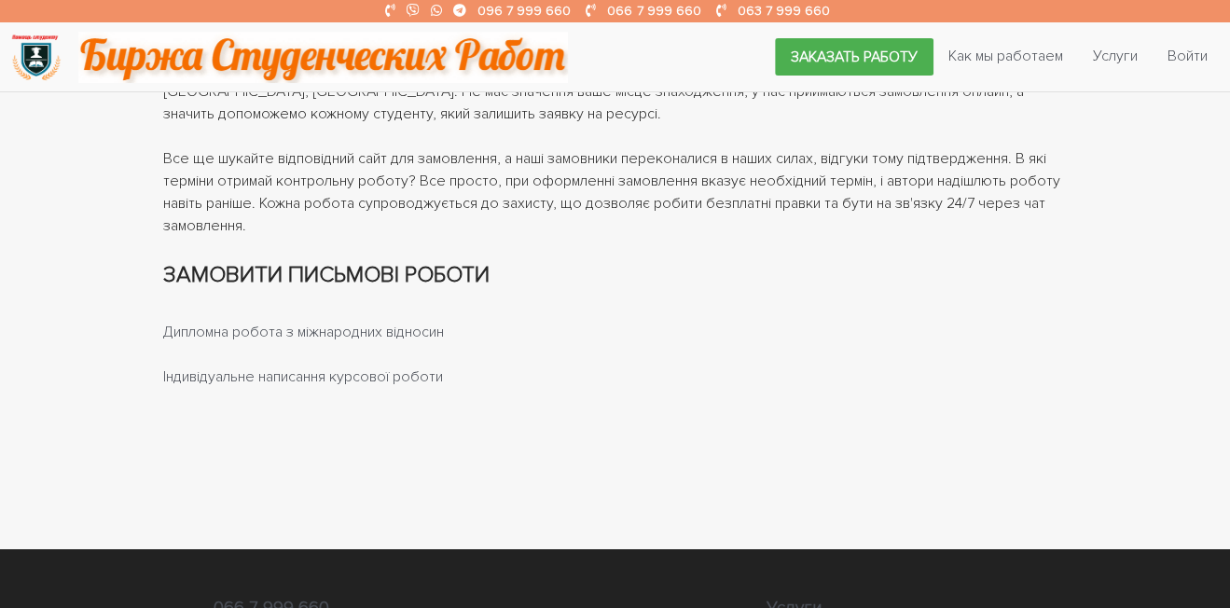
scroll to position [1466, 0]
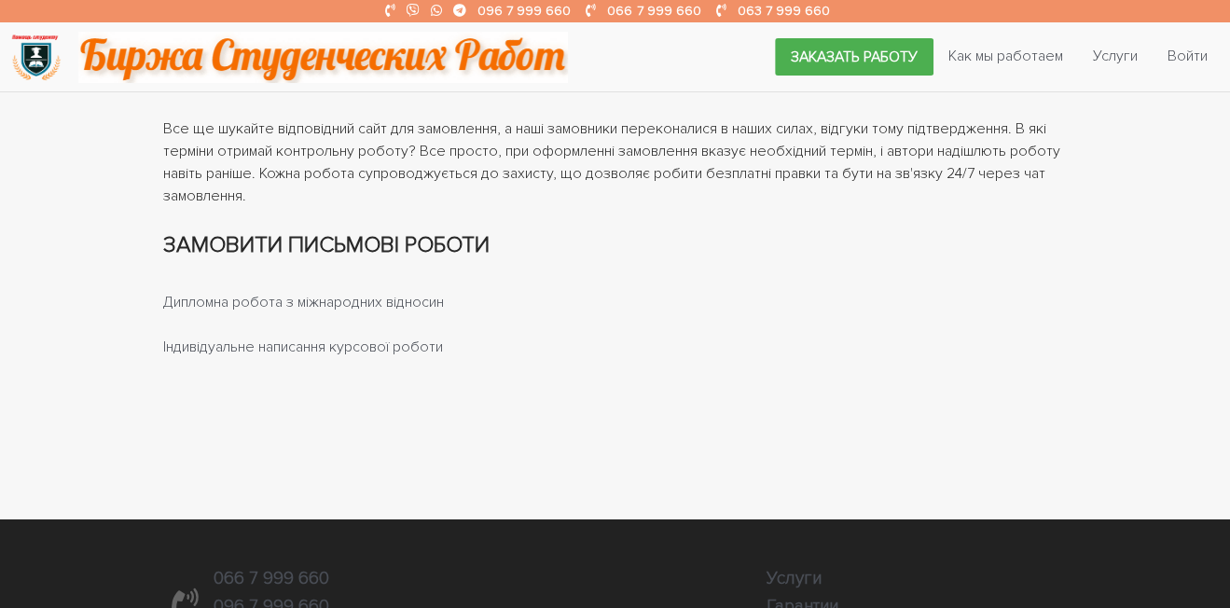
click at [207, 242] on strong "ЗАМОВИТИ ПИСЬМОВІ РОБОТИ" at bounding box center [326, 244] width 326 height 27
click at [209, 308] on link "Дипломна робота з міжнародних відносин" at bounding box center [303, 302] width 281 height 19
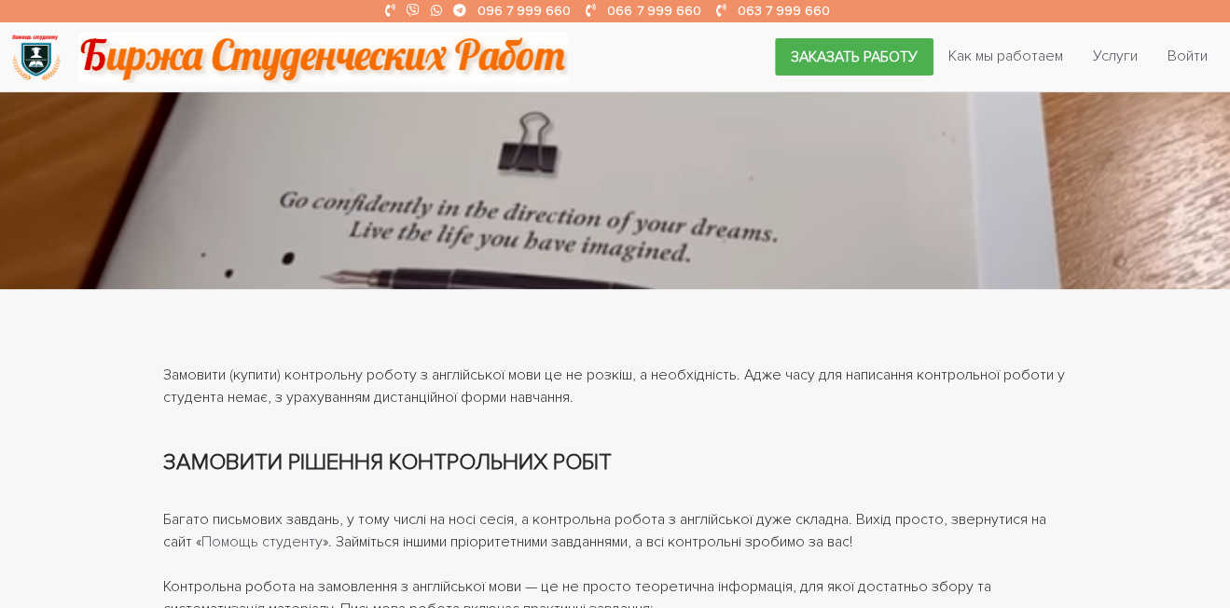
scroll to position [167, 0]
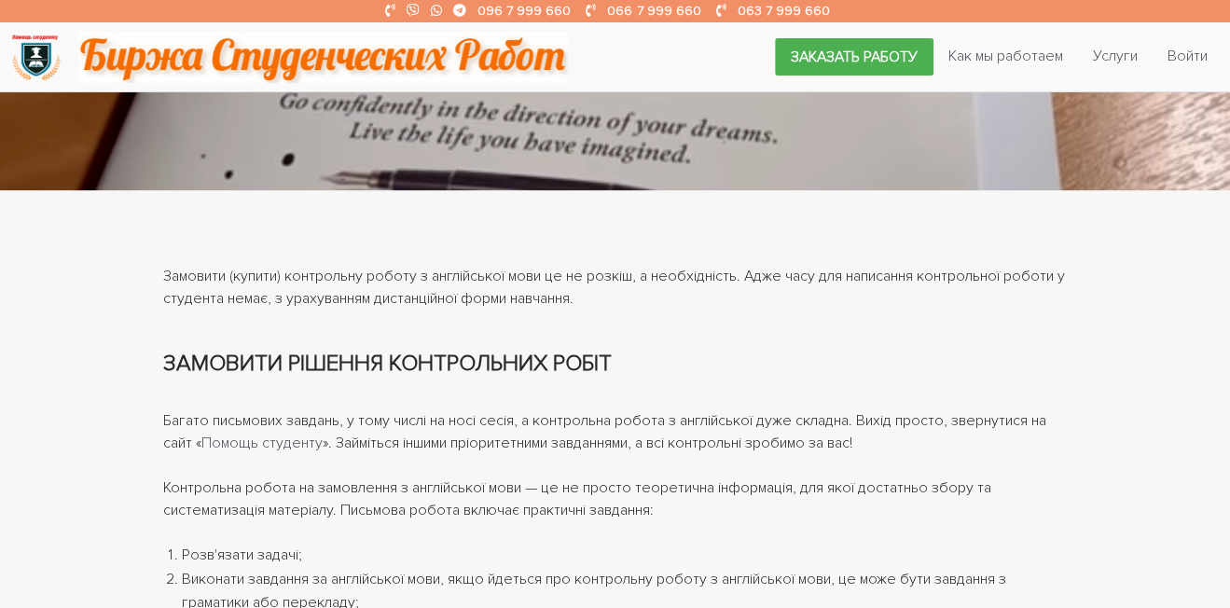
scroll to position [328, 0]
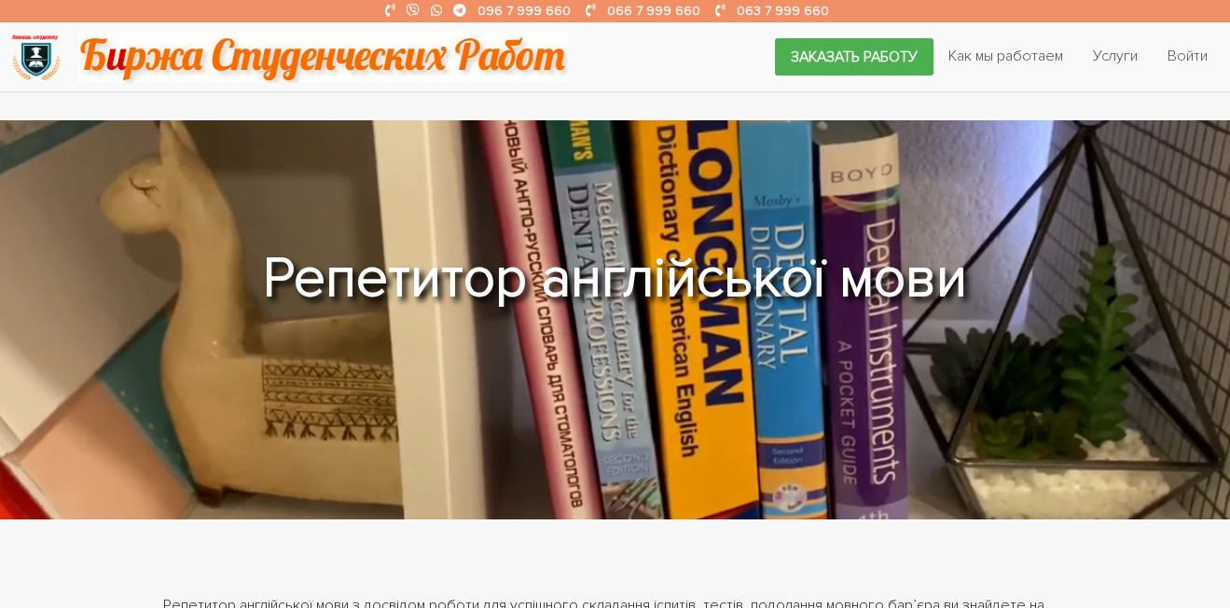
scroll to position [1377, 0]
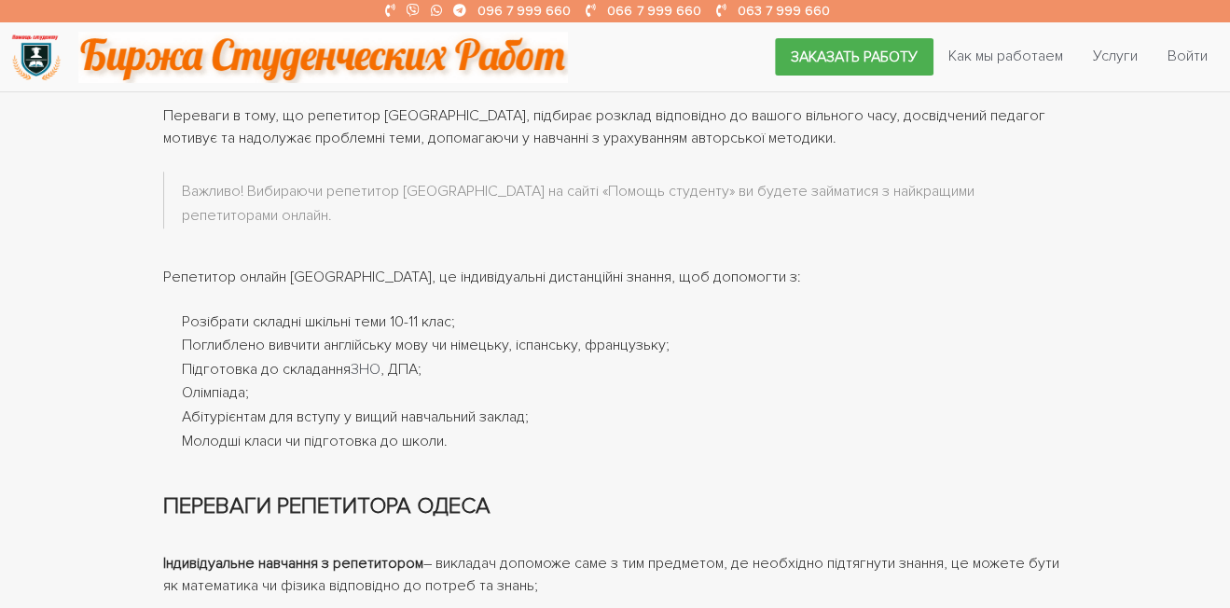
scroll to position [823, 0]
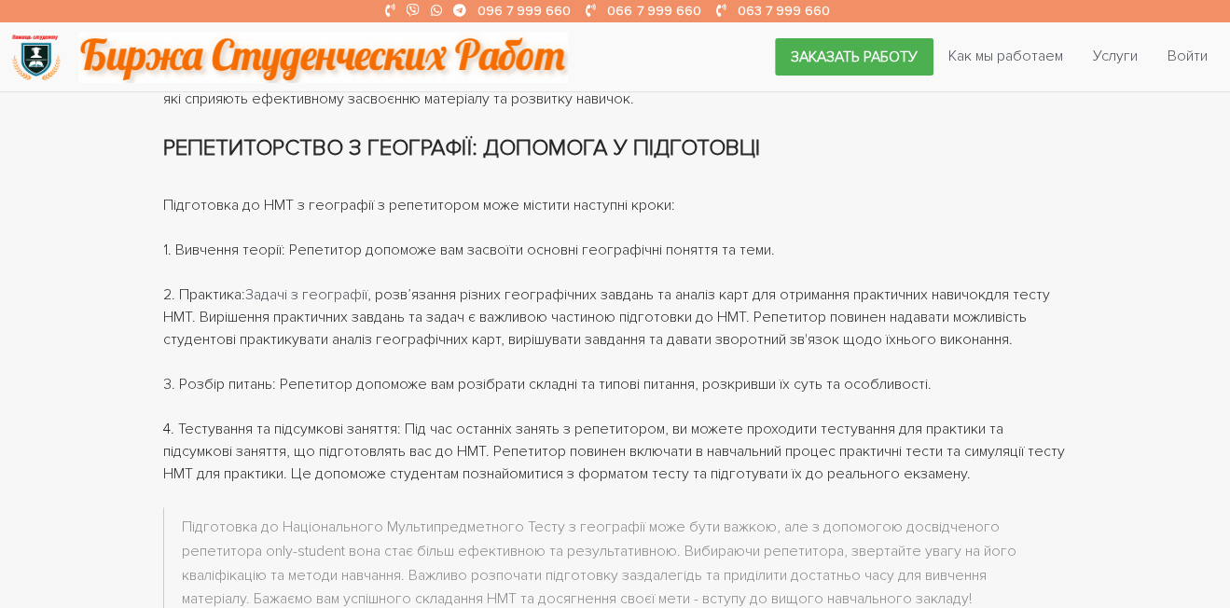
scroll to position [1269, 0]
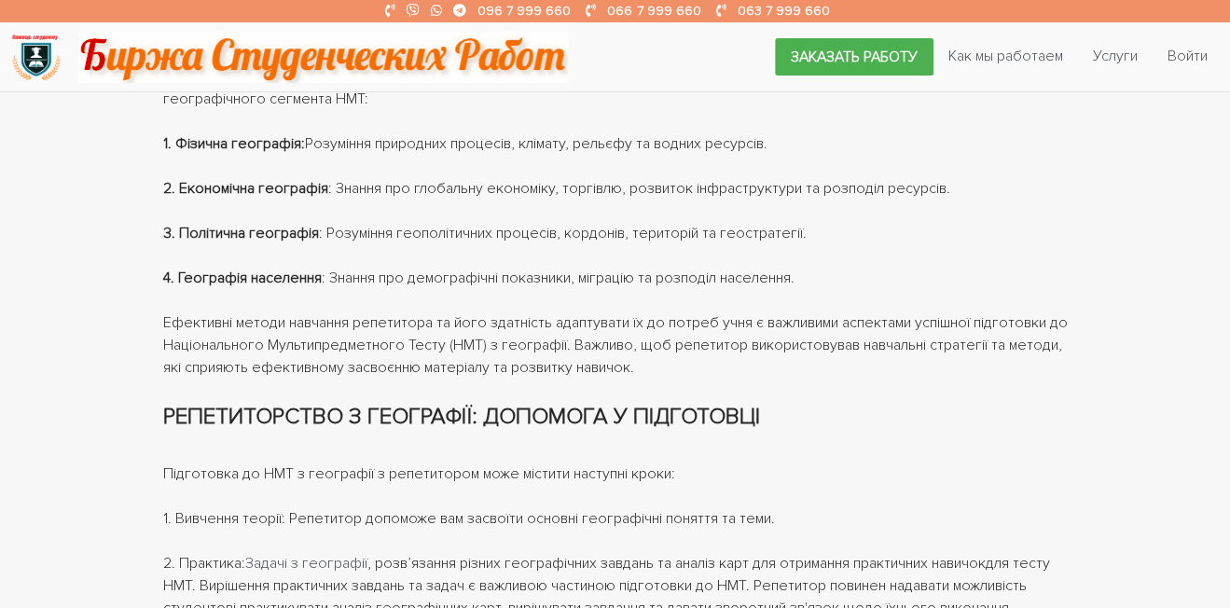
click at [51, 460] on article "Національний Мультипредметний Тест - це важливий етап у житті абітурієнтів, які…" at bounding box center [615, 348] width 1230 height 1707
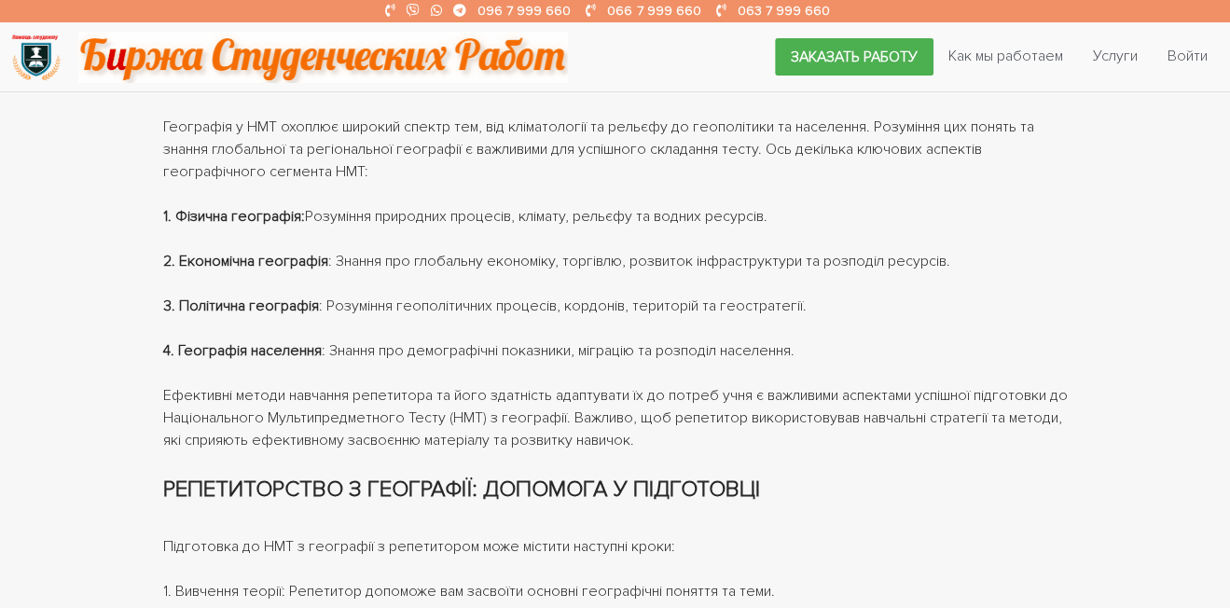
scroll to position [947, 0]
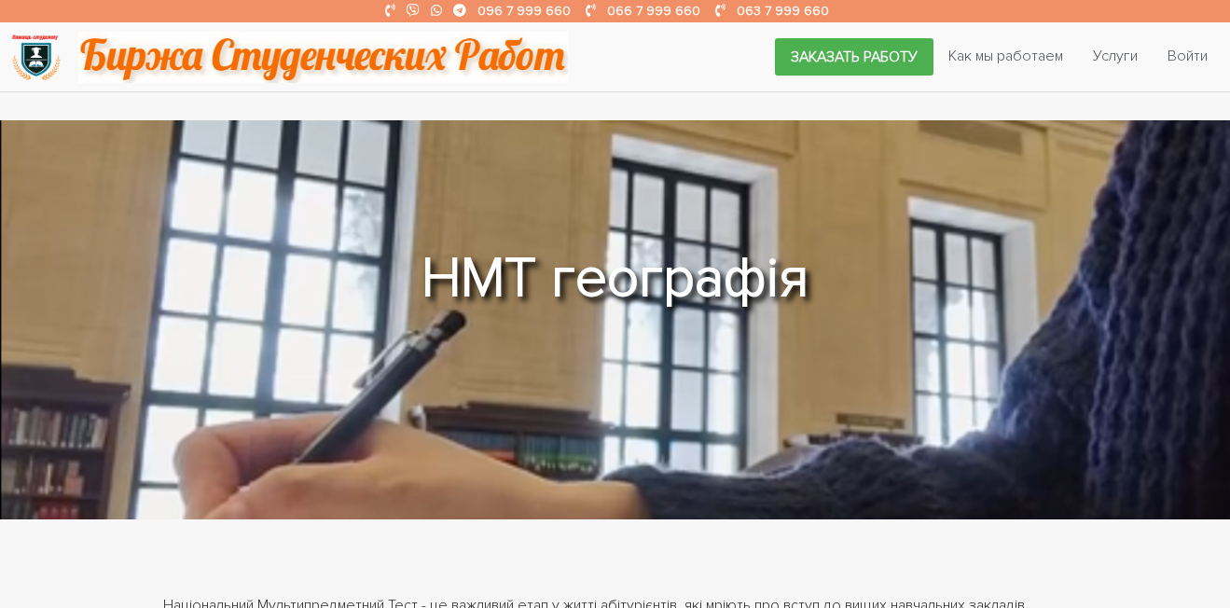
scroll to position [1836, 0]
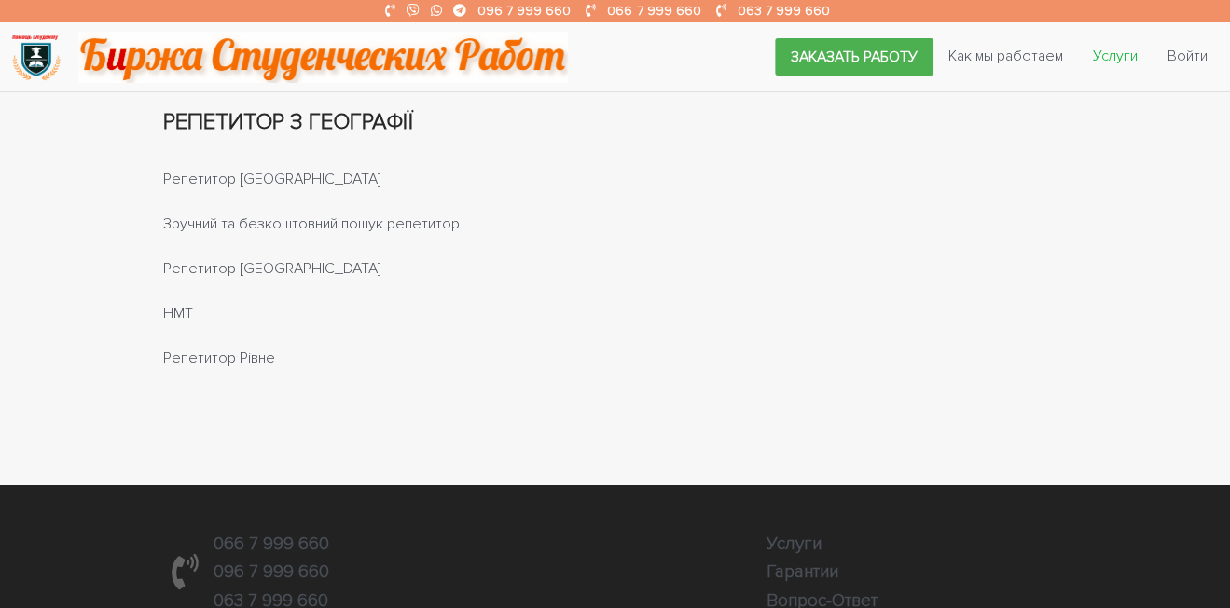
click at [1118, 69] on link "Услуги" at bounding box center [1115, 55] width 75 height 35
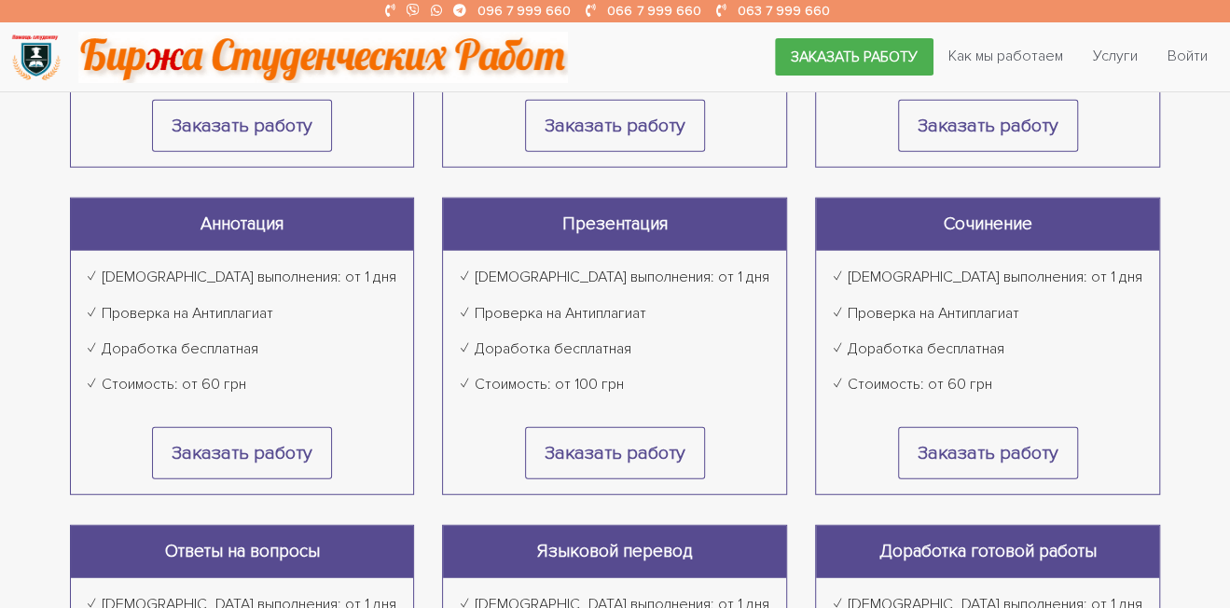
scroll to position [2282, 0]
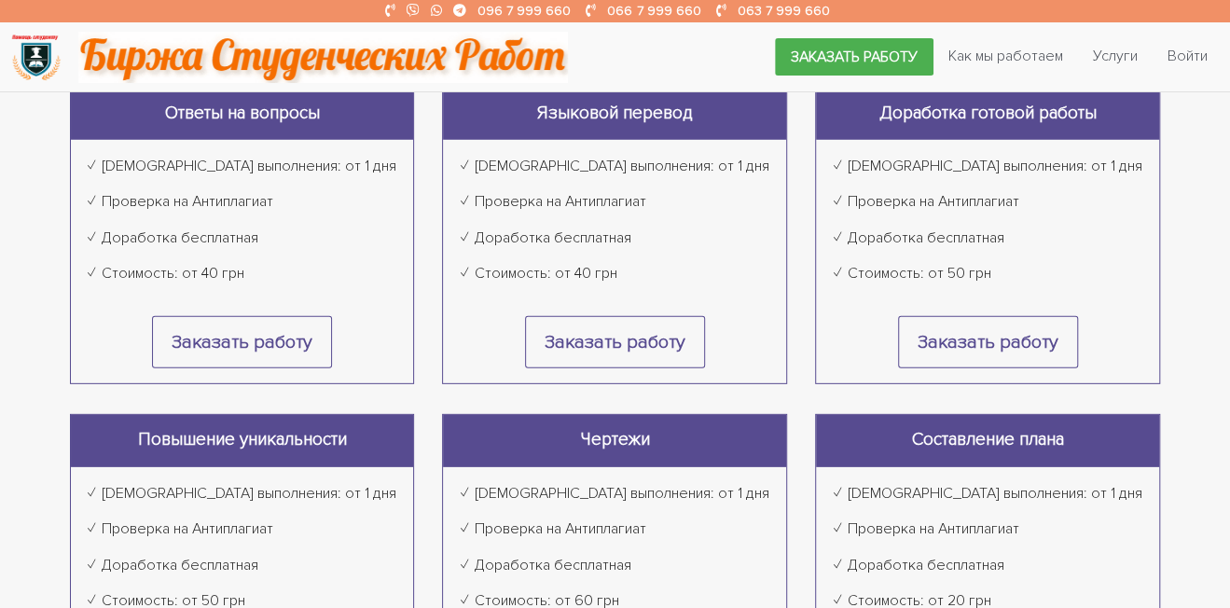
click at [1081, 438] on div "Составление плана" at bounding box center [987, 441] width 343 height 52
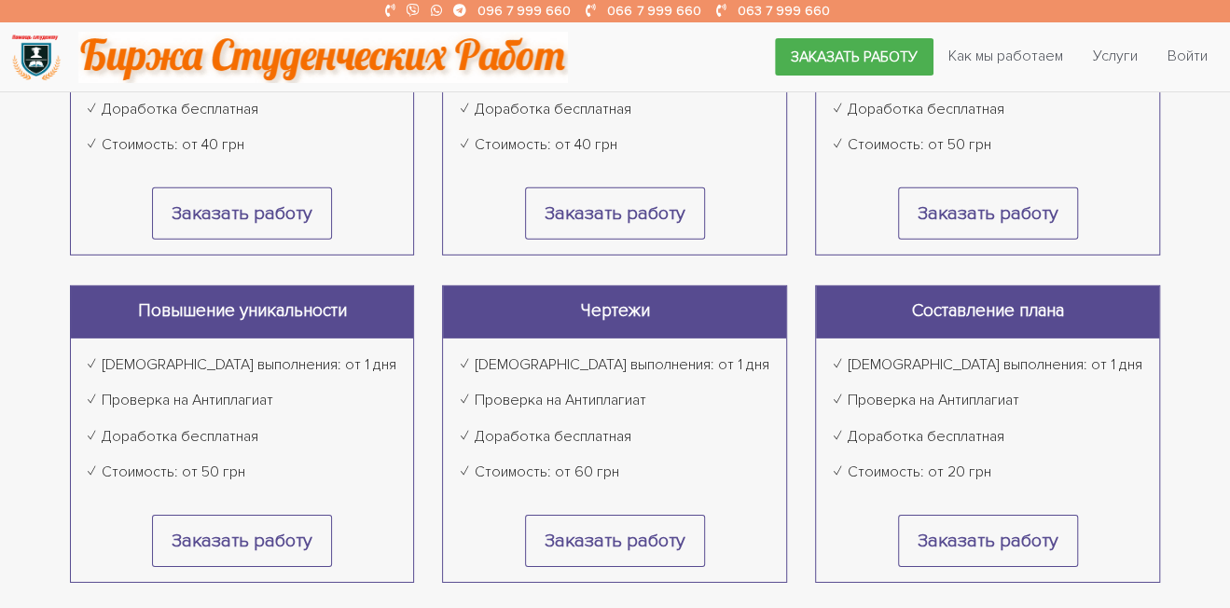
scroll to position [2861, 0]
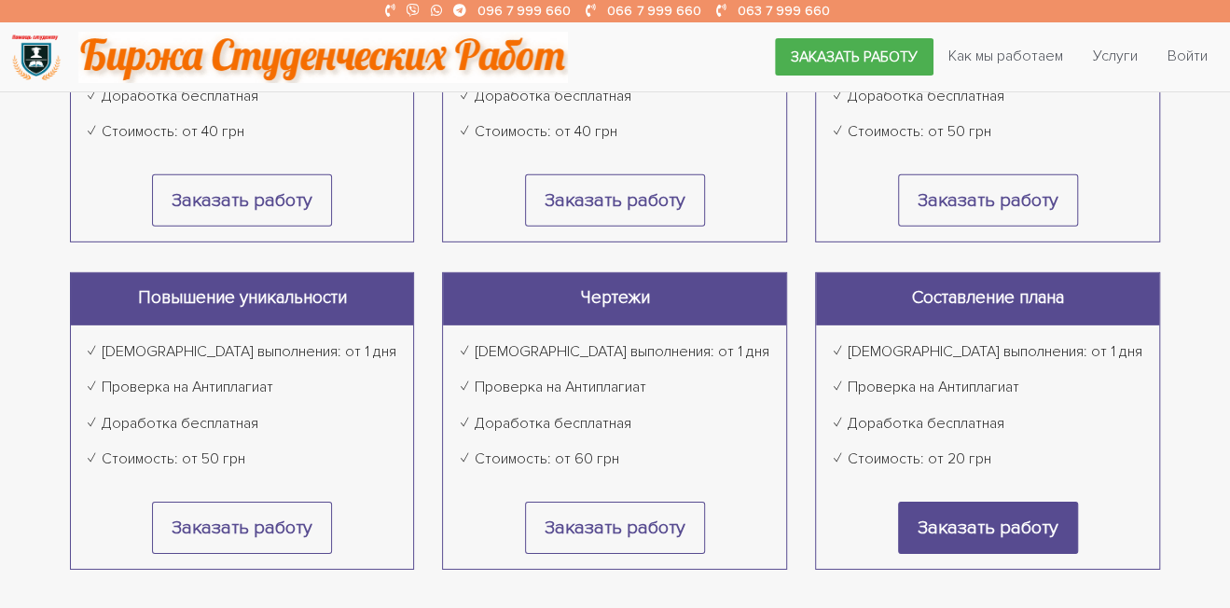
click at [1024, 506] on link "Заказать работу" at bounding box center [988, 528] width 180 height 52
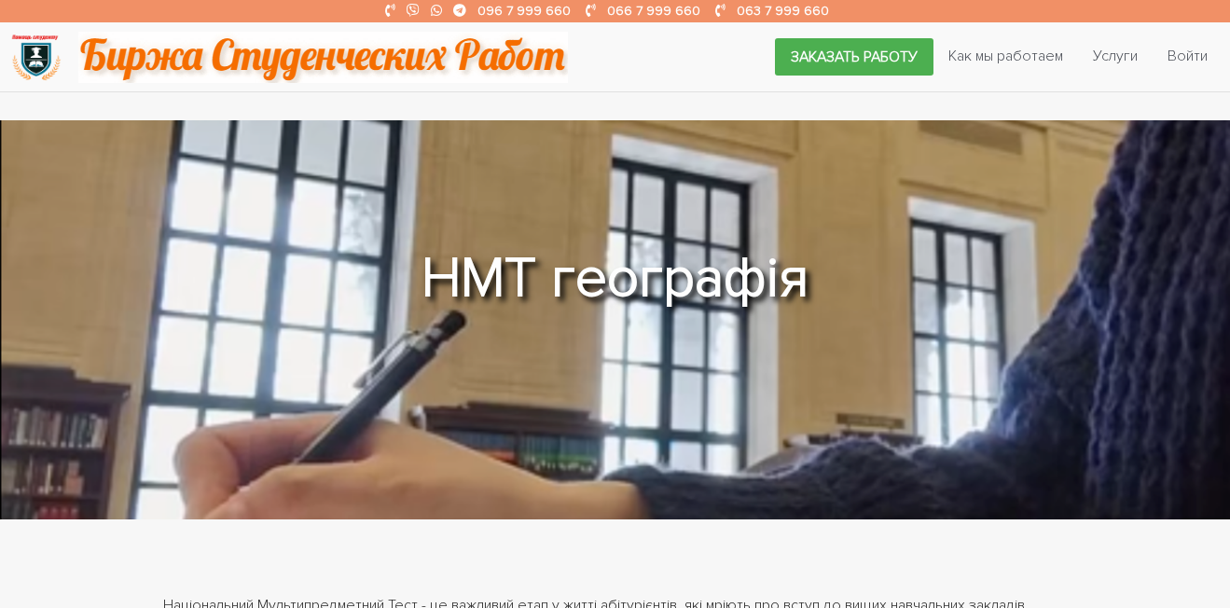
scroll to position [1824, 0]
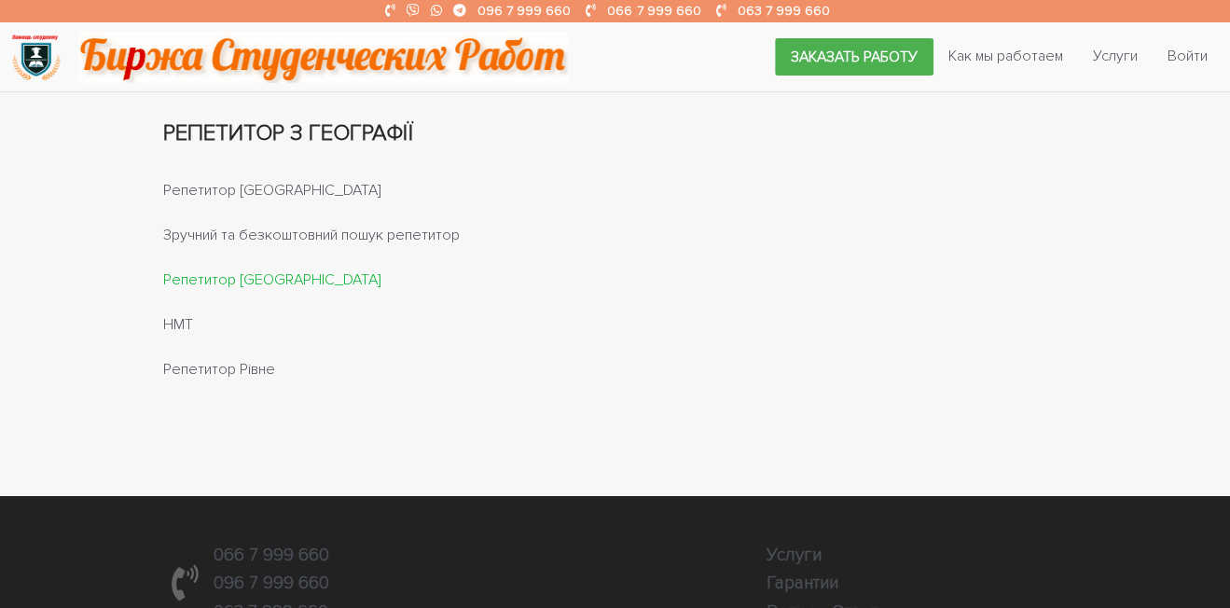
click at [237, 288] on link "Репетитор [GEOGRAPHIC_DATA]" at bounding box center [272, 279] width 218 height 19
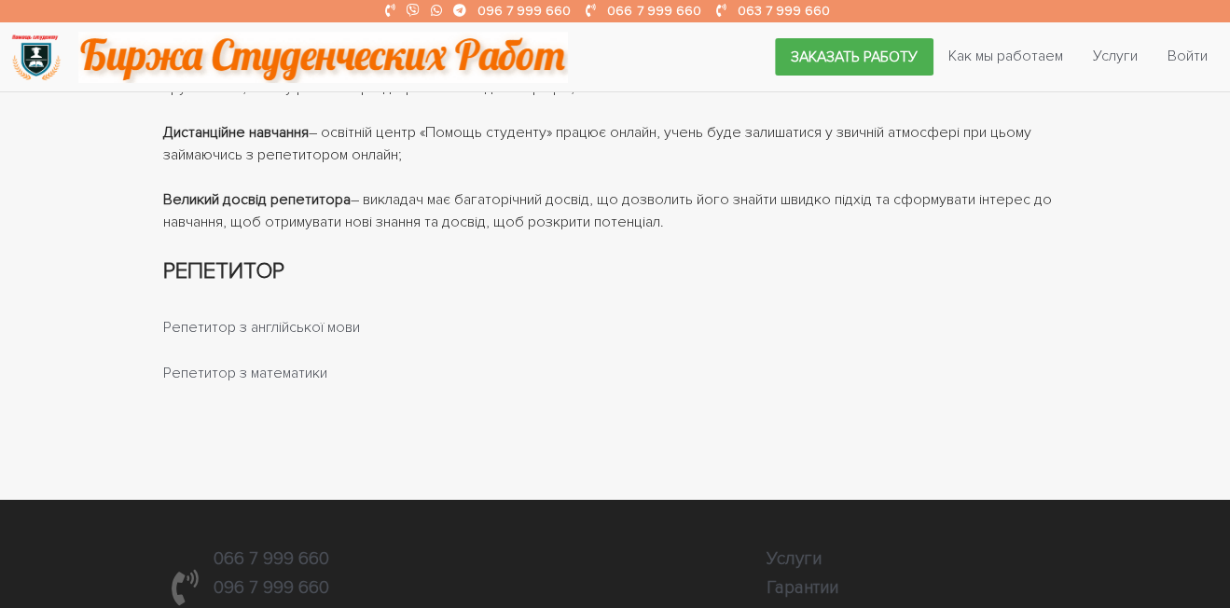
scroll to position [1476, 0]
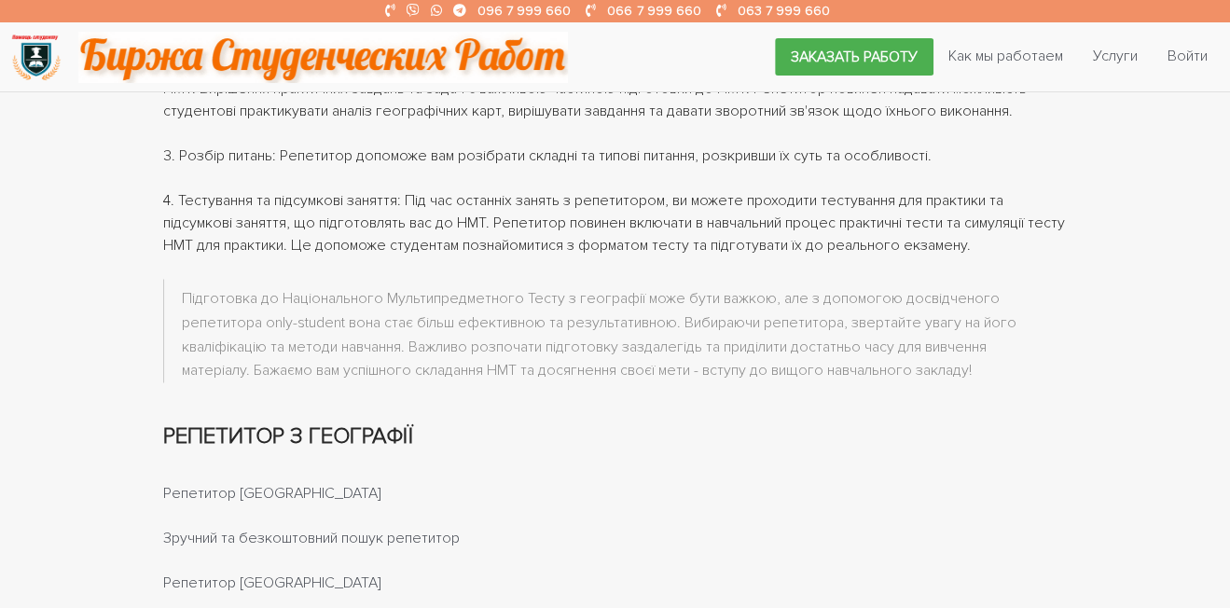
scroll to position [1549, 0]
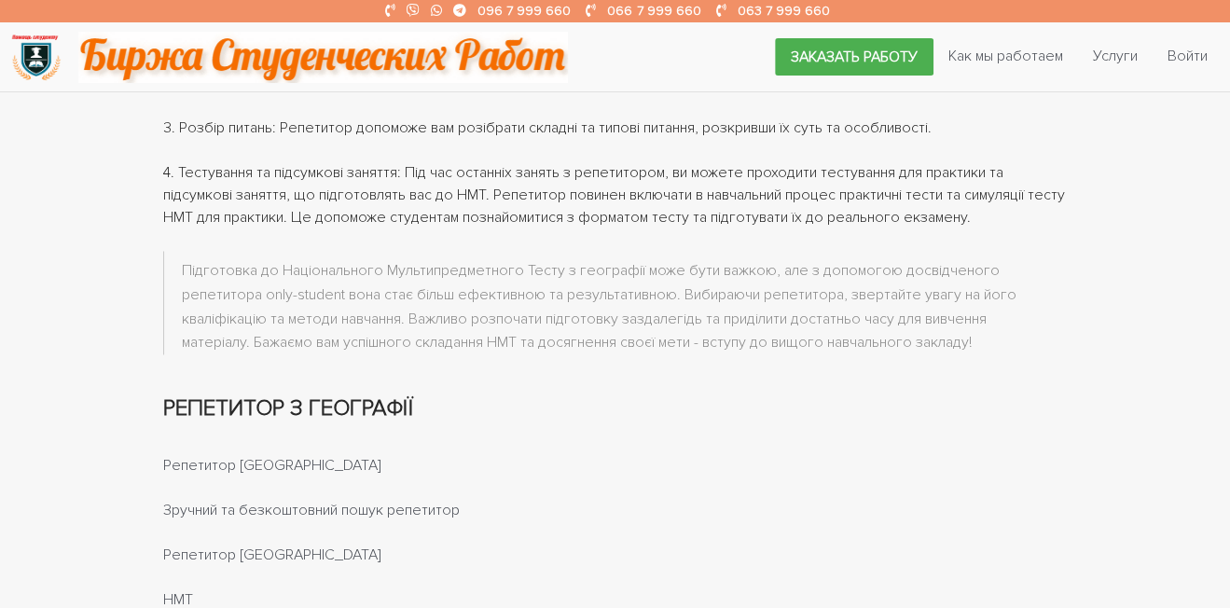
click at [28, 65] on img at bounding box center [35, 57] width 51 height 51
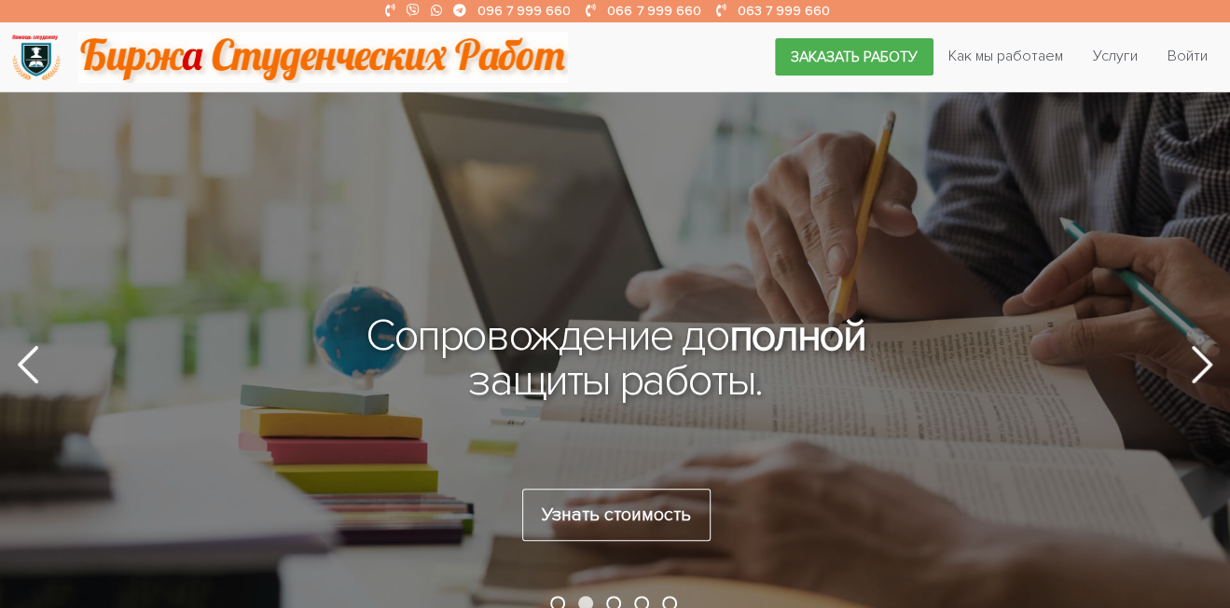
click at [444, 59] on img at bounding box center [323, 57] width 490 height 51
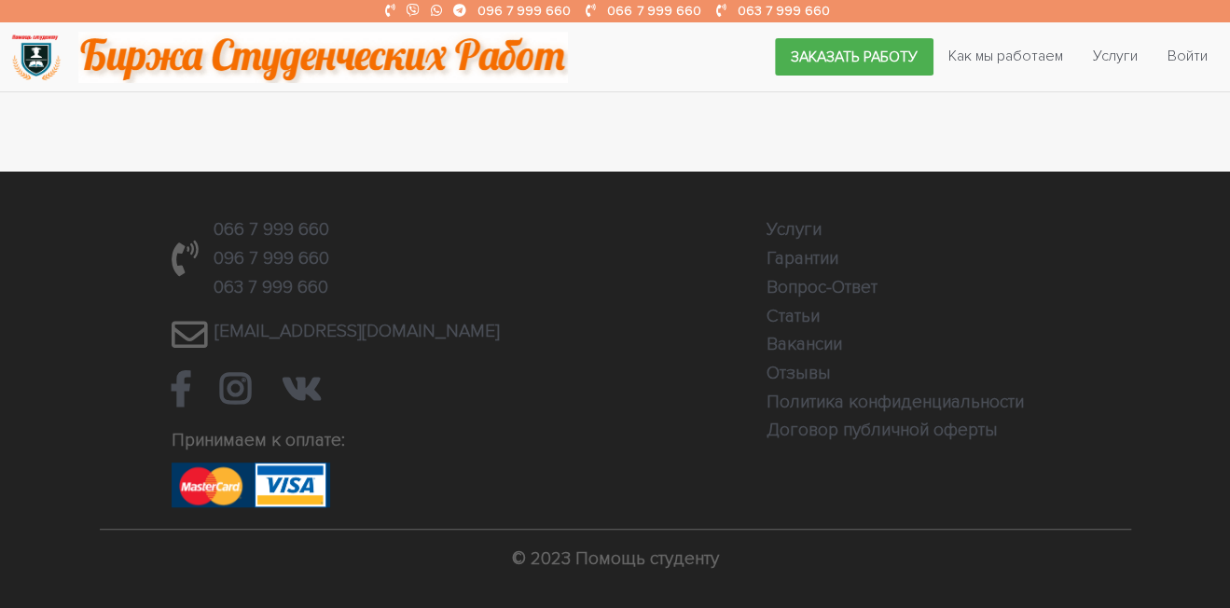
scroll to position [4092, 0]
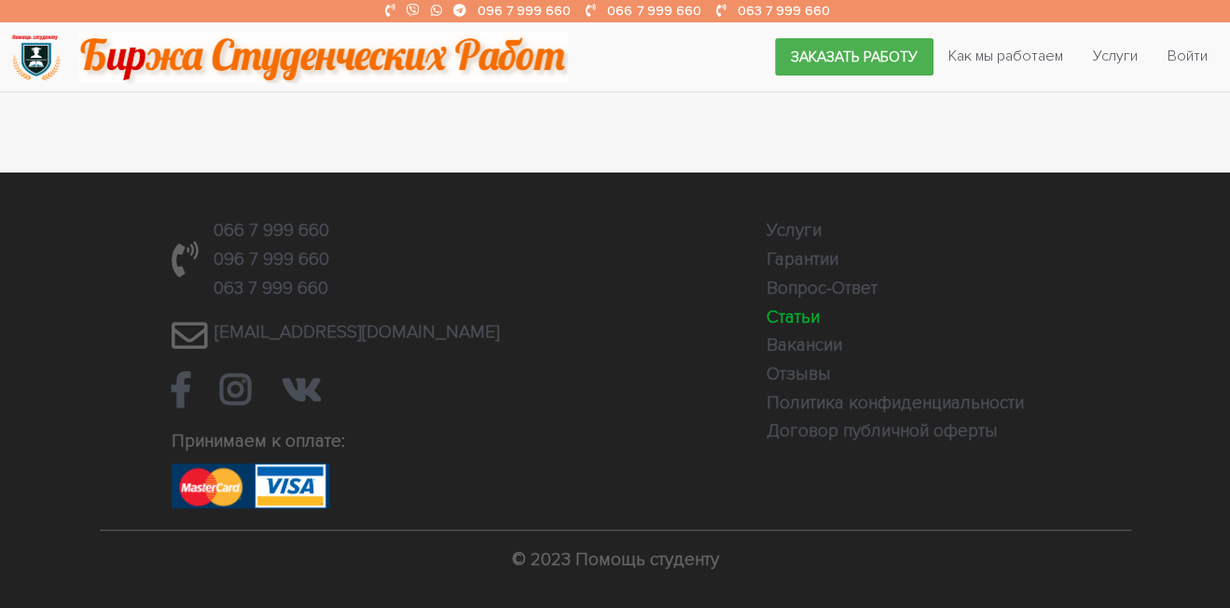
click at [804, 318] on link "Статьи" at bounding box center [793, 317] width 53 height 22
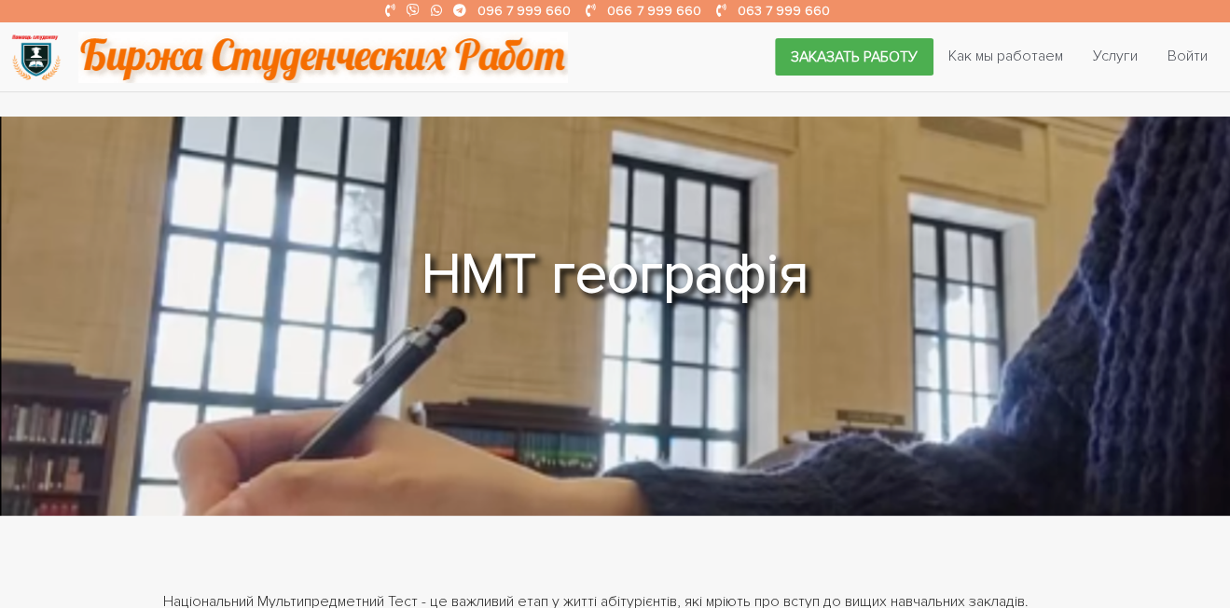
click at [520, 261] on strong "НМТ географія" at bounding box center [615, 275] width 387 height 68
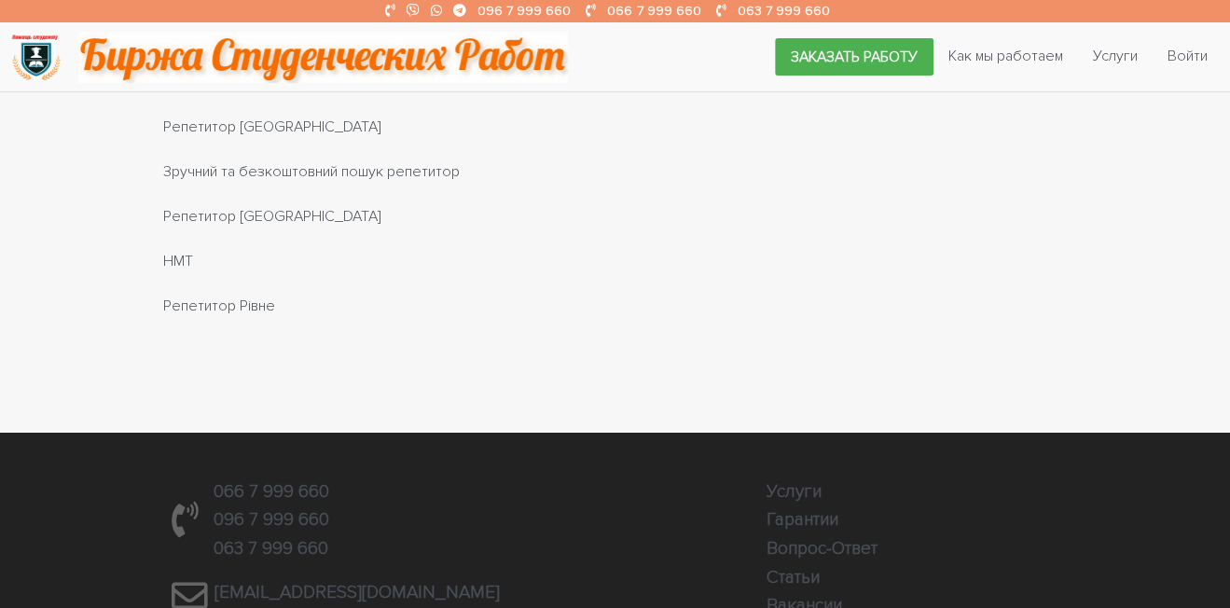
scroll to position [1891, 0]
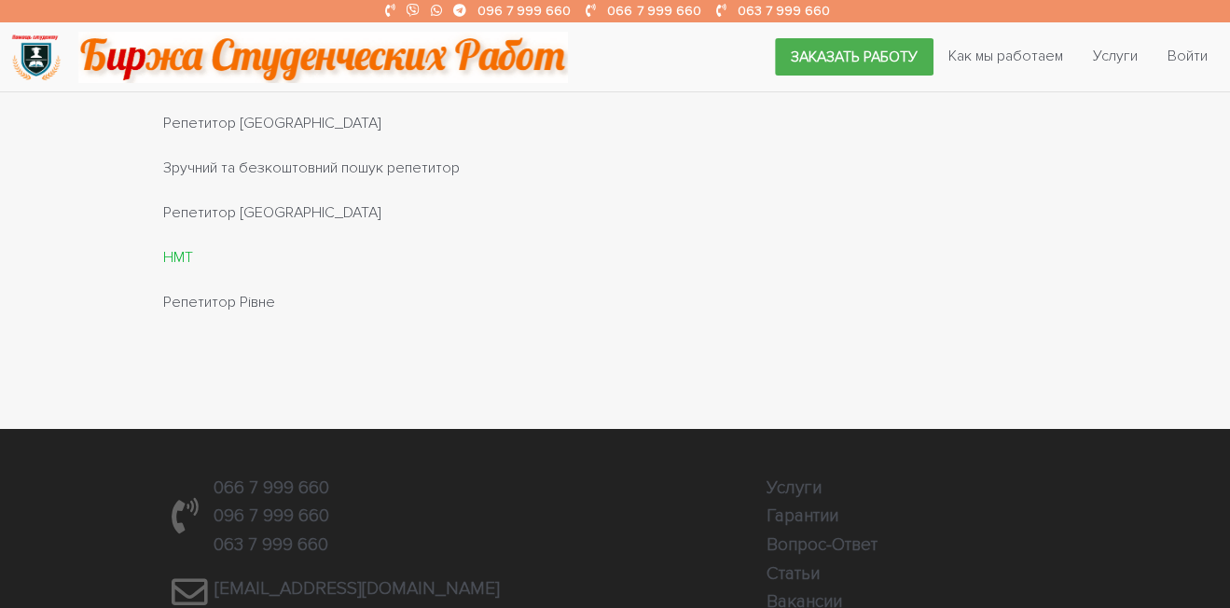
click at [179, 267] on link "НМТ" at bounding box center [178, 257] width 30 height 19
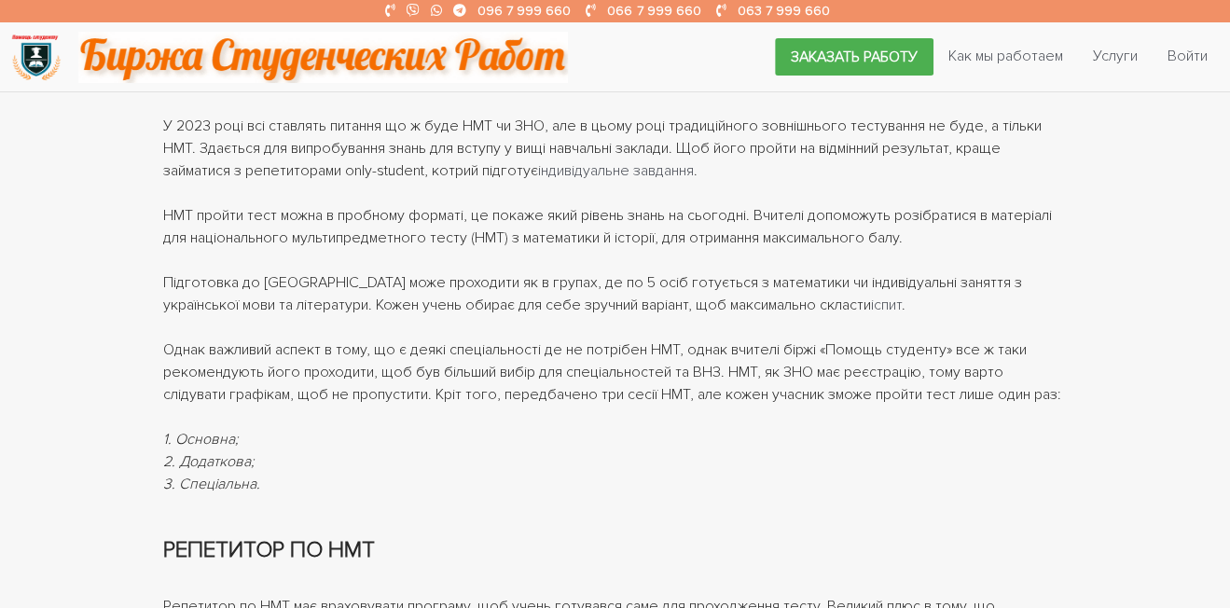
scroll to position [716, 0]
